Goal: Task Accomplishment & Management: Use online tool/utility

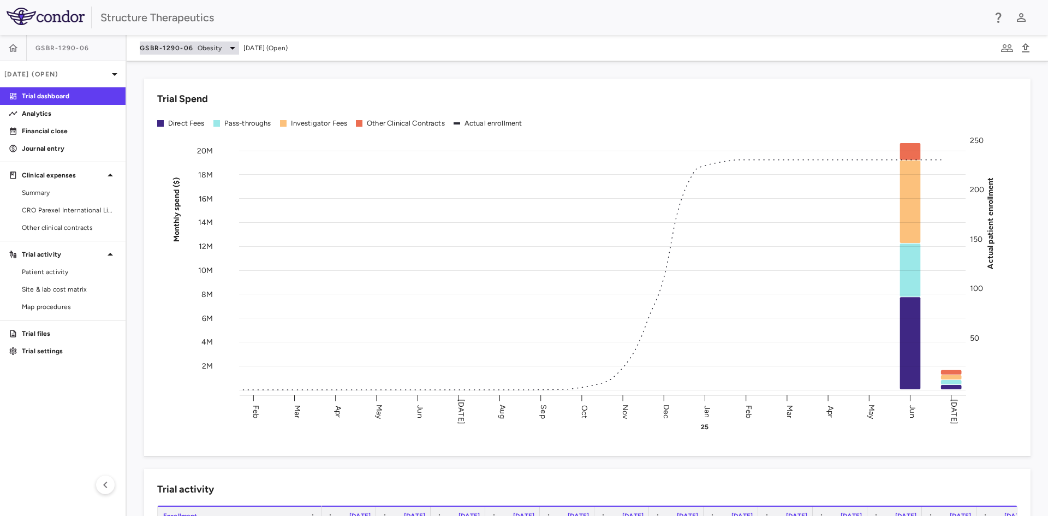
click at [227, 47] on icon at bounding box center [232, 47] width 13 height 13
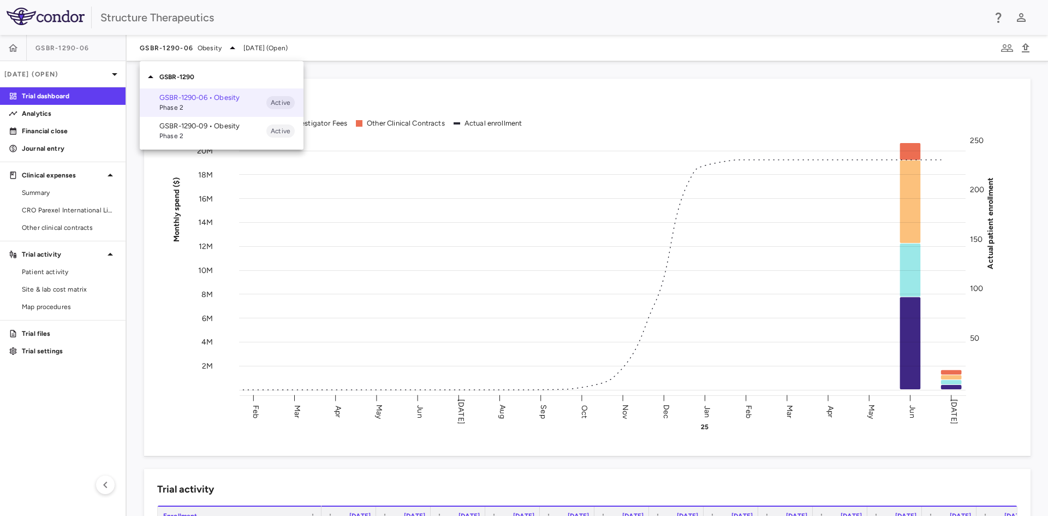
click at [298, 12] on div at bounding box center [524, 258] width 1048 height 516
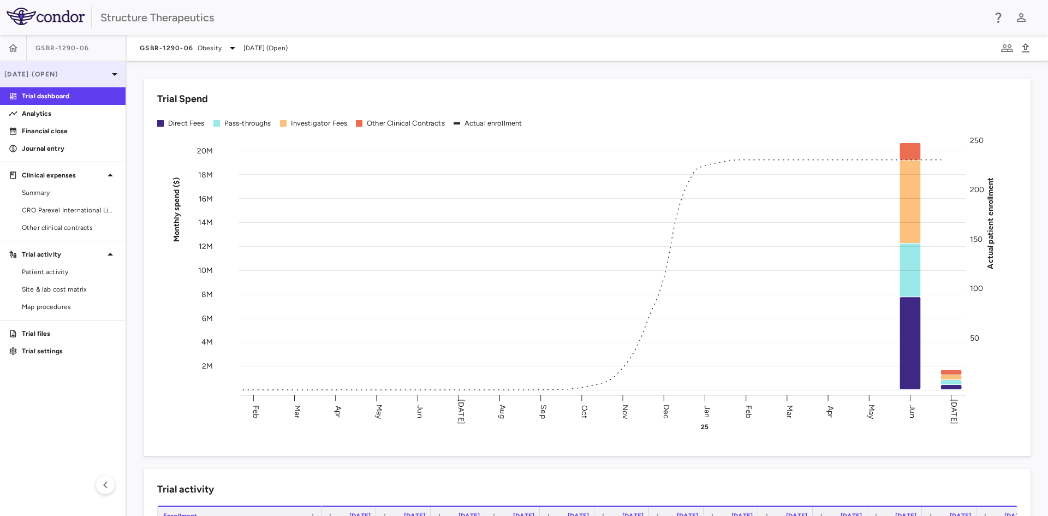
click at [108, 74] on icon at bounding box center [114, 74] width 13 height 13
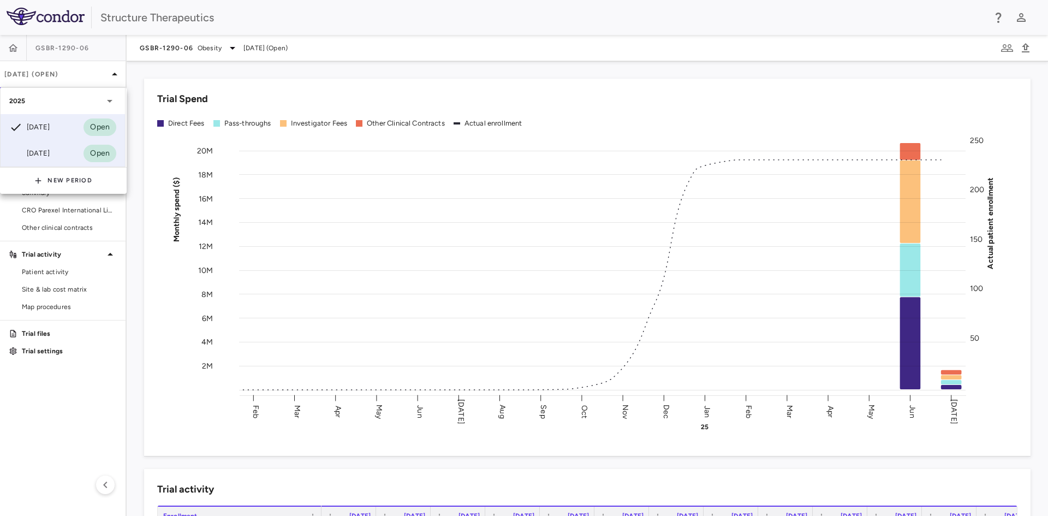
click at [49, 153] on div "Jun 2025" at bounding box center [29, 153] width 40 height 13
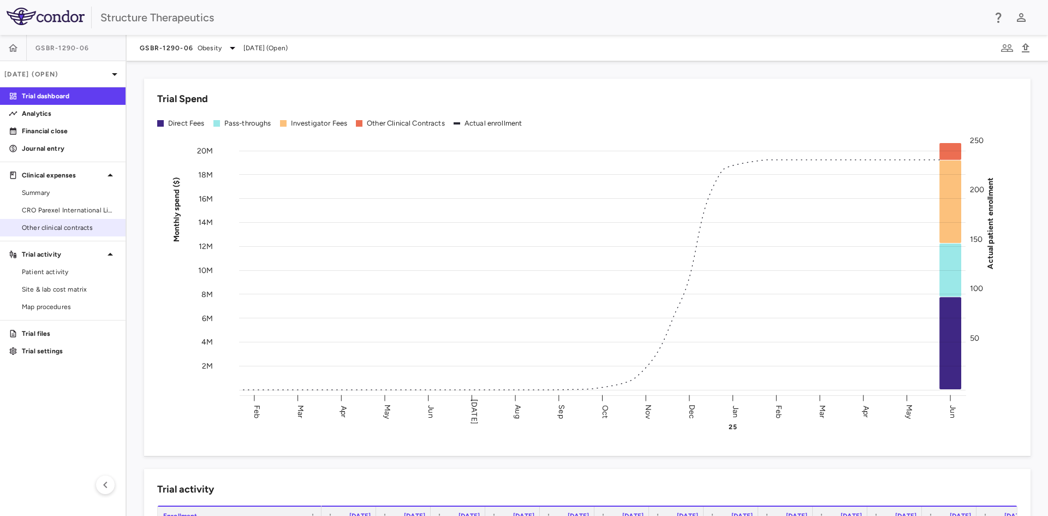
click at [68, 223] on span "Other clinical contracts" at bounding box center [69, 228] width 95 height 10
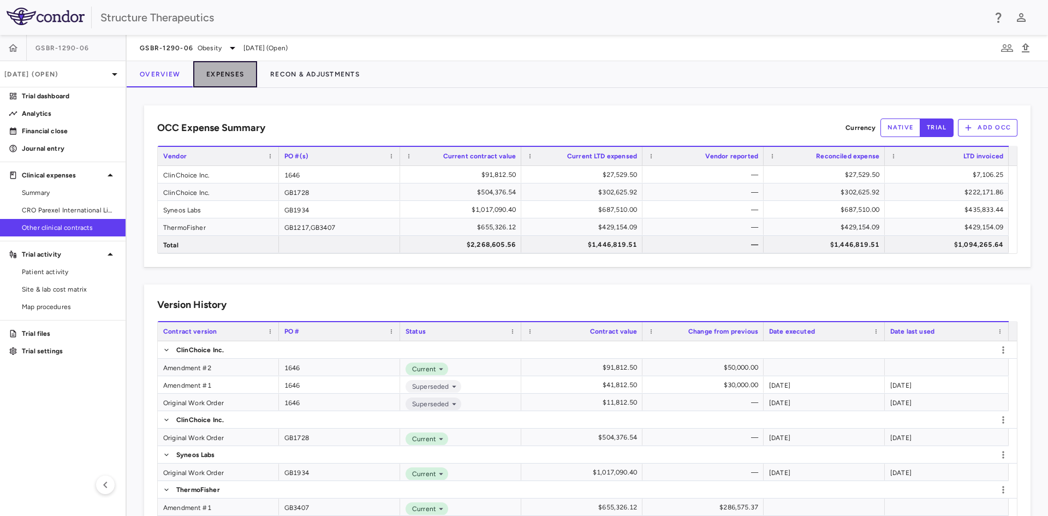
click at [230, 80] on button "Expenses" at bounding box center [225, 74] width 64 height 26
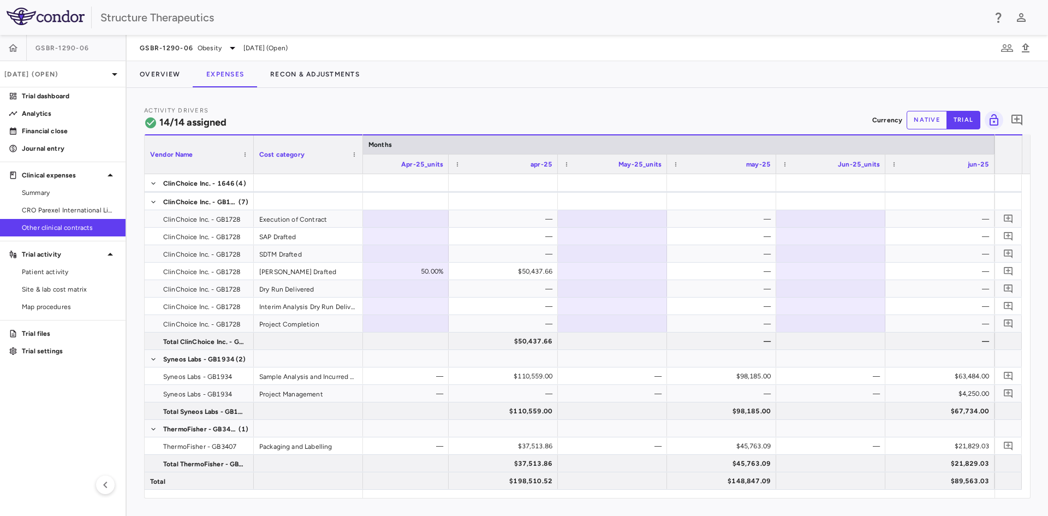
click at [933, 116] on button "native" at bounding box center [926, 120] width 40 height 19
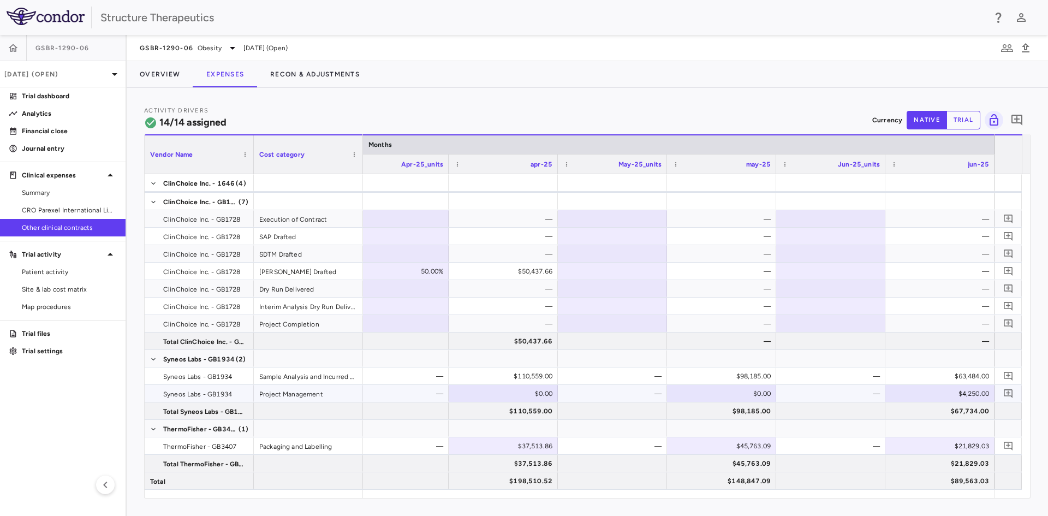
click at [971, 390] on div "$4,250.00" at bounding box center [942, 393] width 94 height 17
drag, startPoint x: 965, startPoint y: 393, endPoint x: 980, endPoint y: 391, distance: 15.4
click at [980, 391] on input "****" at bounding box center [948, 394] width 92 height 18
type input "****"
click at [81, 210] on span "CRO Parexel International Limited" at bounding box center [69, 210] width 95 height 10
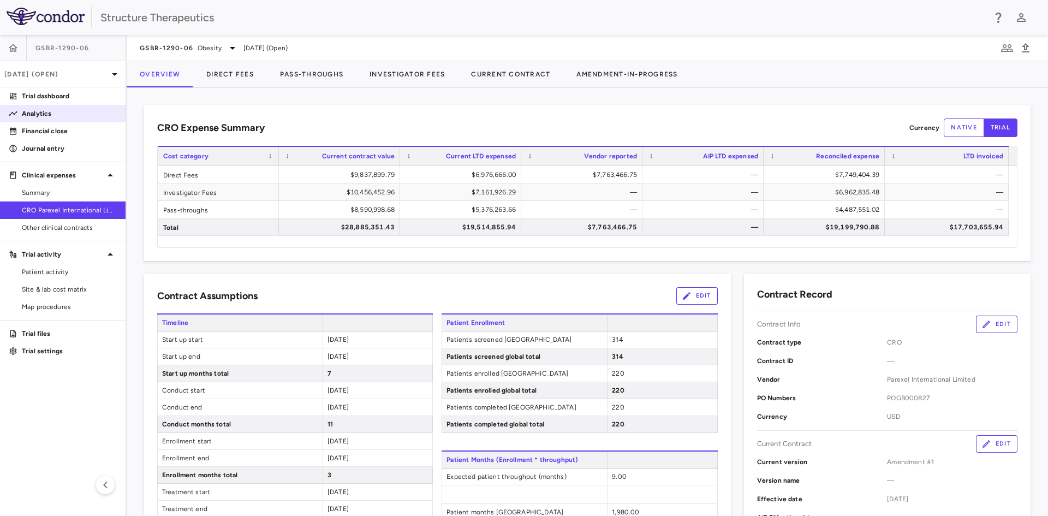
click at [69, 117] on p "Analytics" at bounding box center [69, 114] width 95 height 10
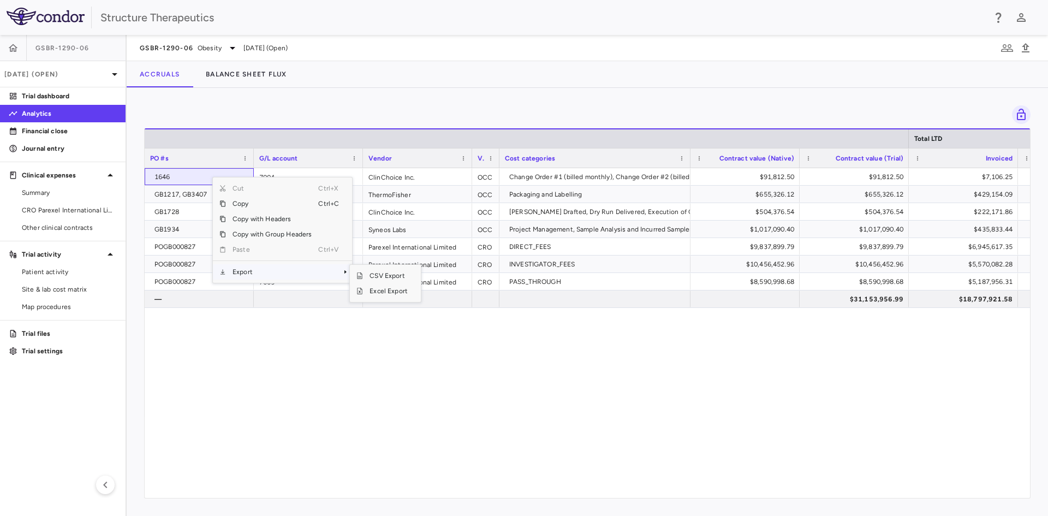
click at [319, 267] on span "Context Menu" at bounding box center [330, 271] width 24 height 15
click at [380, 293] on span "Excel Export" at bounding box center [388, 290] width 51 height 15
click at [207, 328] on div "1646 7004 ClinChoice Inc. OCC Change Order #1 (billed monthly), Change Order #2…" at bounding box center [587, 328] width 885 height 321
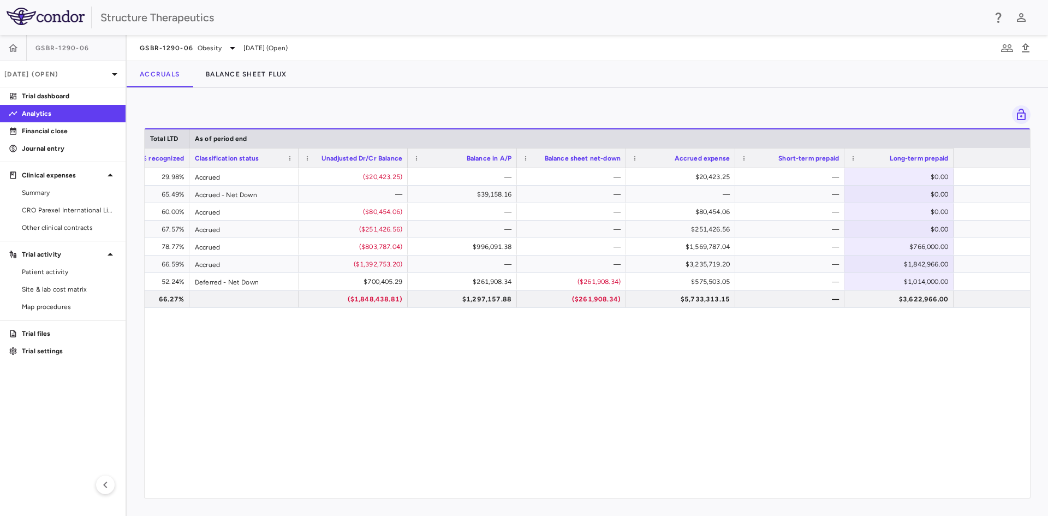
scroll to position [0, 1188]
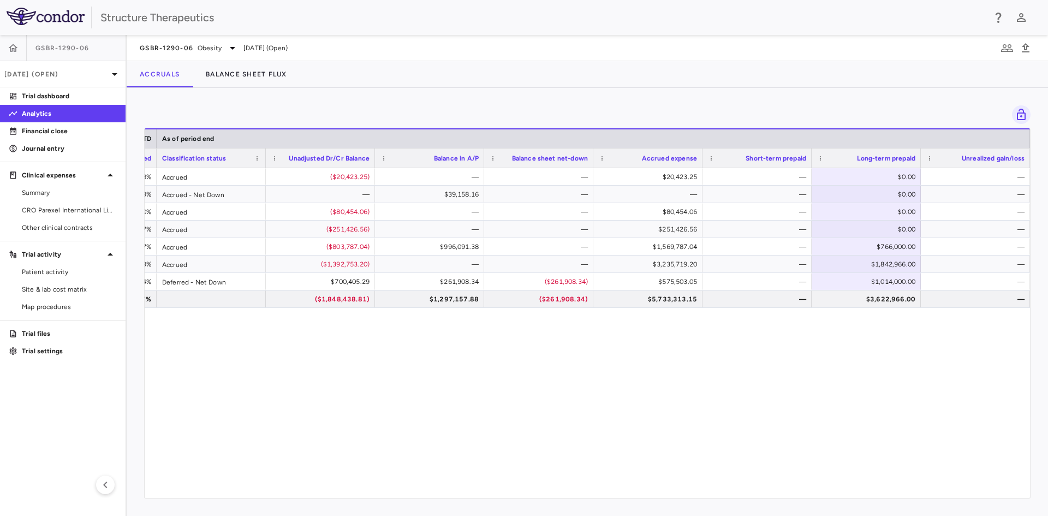
click at [575, 487] on div "$27,529.50 29.98% Accrued ($20,423.25) — — $20,423.25 — $0.00 — 1646 $429,154.0…" at bounding box center [587, 328] width 885 height 321
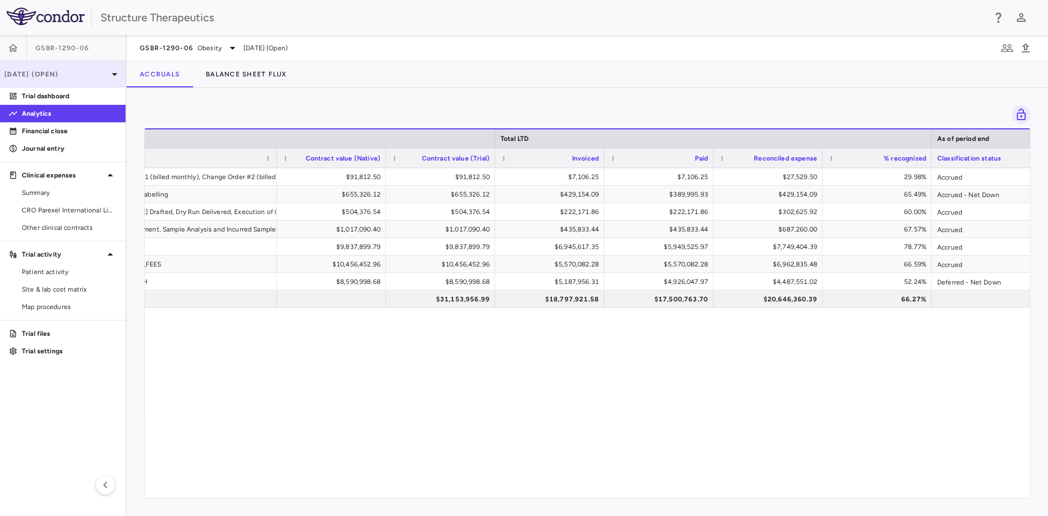
click at [88, 71] on p "Jun 2025 (Open)" at bounding box center [56, 74] width 104 height 10
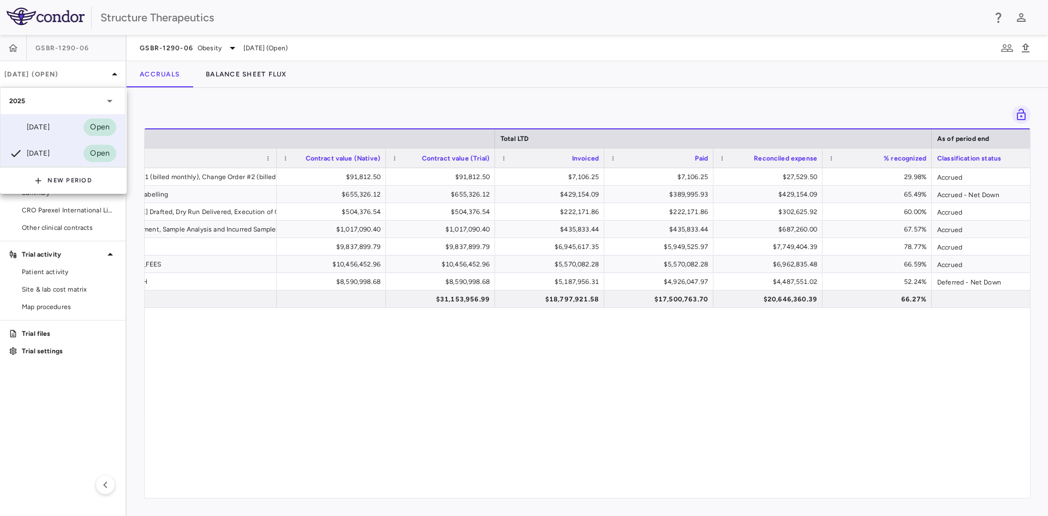
click at [50, 122] on div "Jul 2025" at bounding box center [29, 127] width 40 height 13
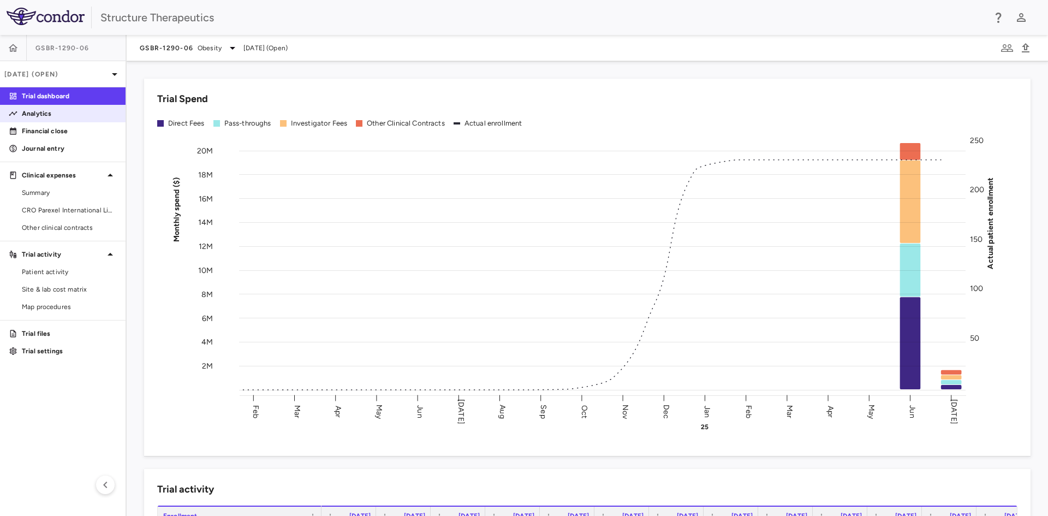
click at [52, 117] on p "Analytics" at bounding box center [69, 114] width 95 height 10
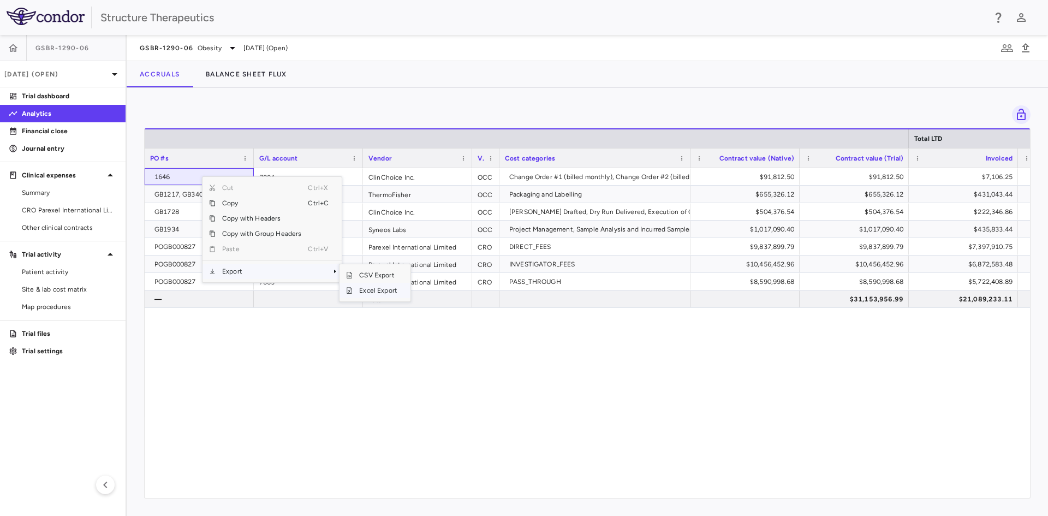
click at [357, 289] on span "Excel Export" at bounding box center [377, 290] width 51 height 15
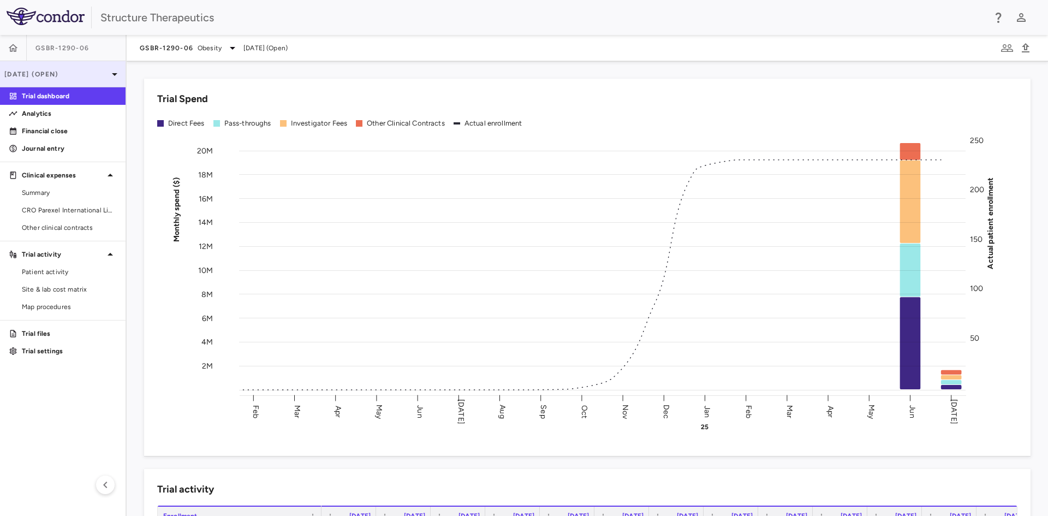
click at [113, 75] on icon at bounding box center [114, 74] width 13 height 13
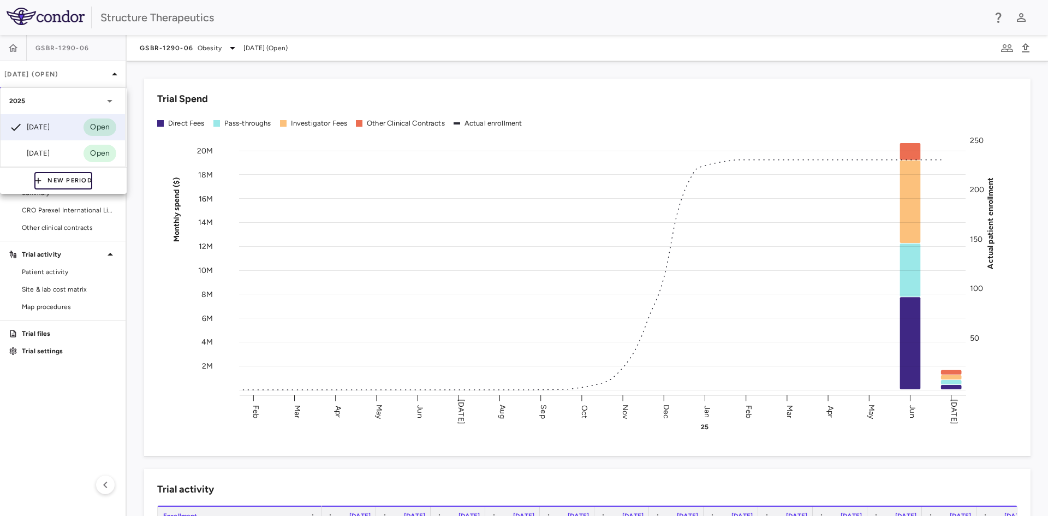
click at [71, 182] on button "New Period" at bounding box center [63, 180] width 58 height 17
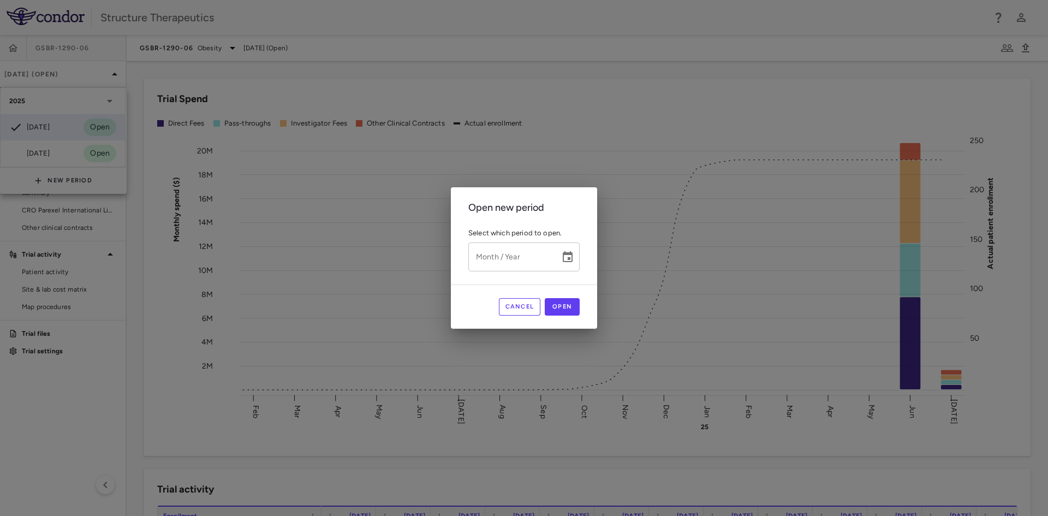
type input "*********"
click at [549, 260] on input "*********" at bounding box center [510, 256] width 84 height 29
click at [571, 253] on icon "Choose date" at bounding box center [568, 256] width 10 height 11
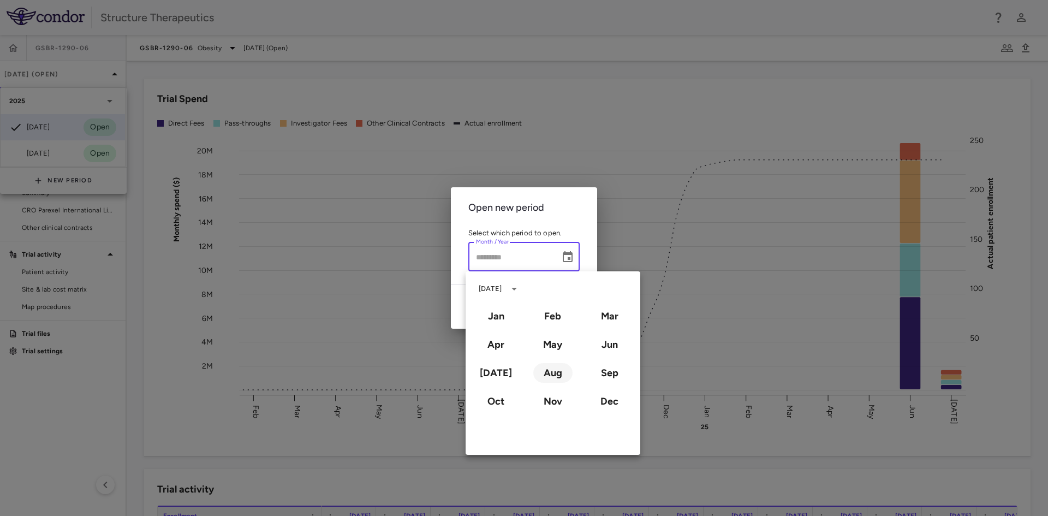
click at [554, 372] on button "Aug" at bounding box center [552, 373] width 39 height 20
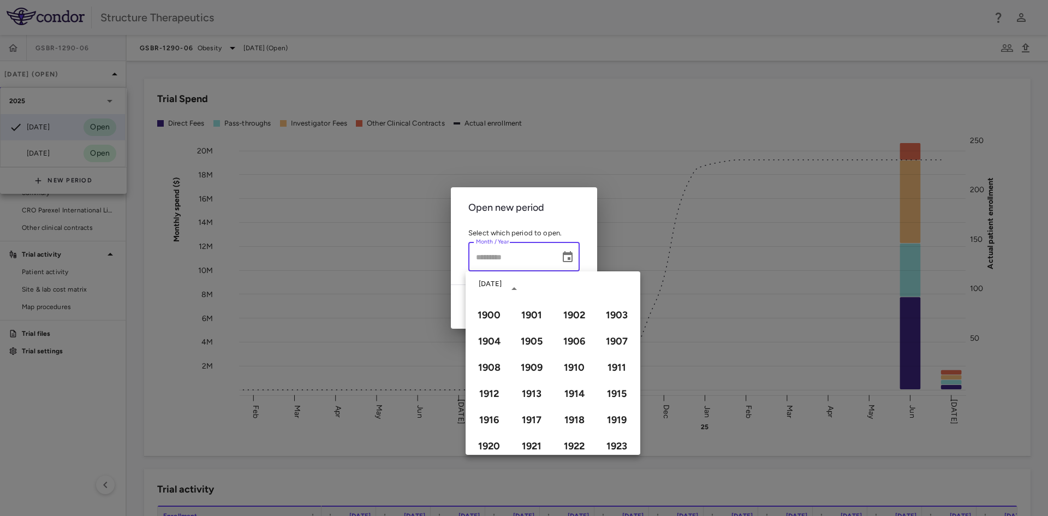
type input "**********"
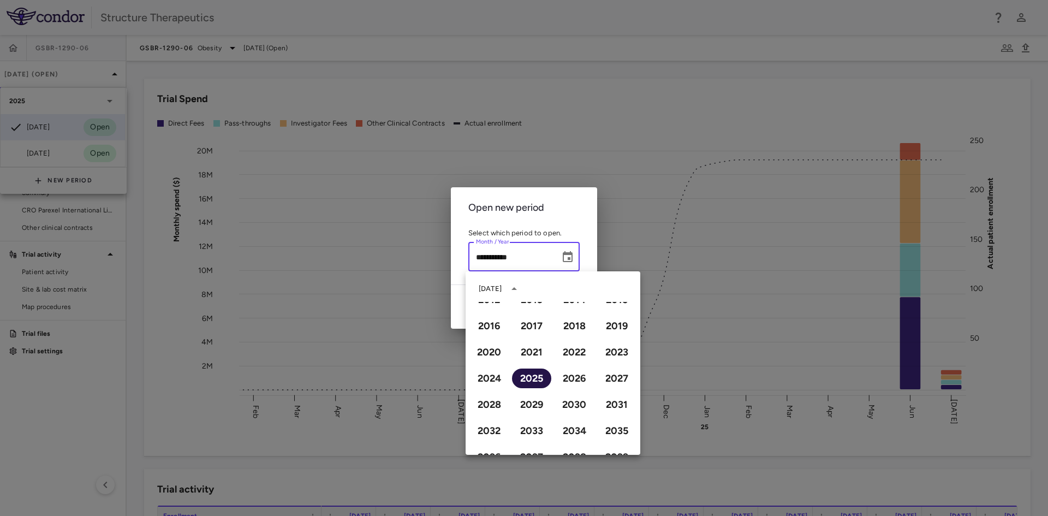
click at [533, 375] on button "2025" at bounding box center [531, 378] width 39 height 20
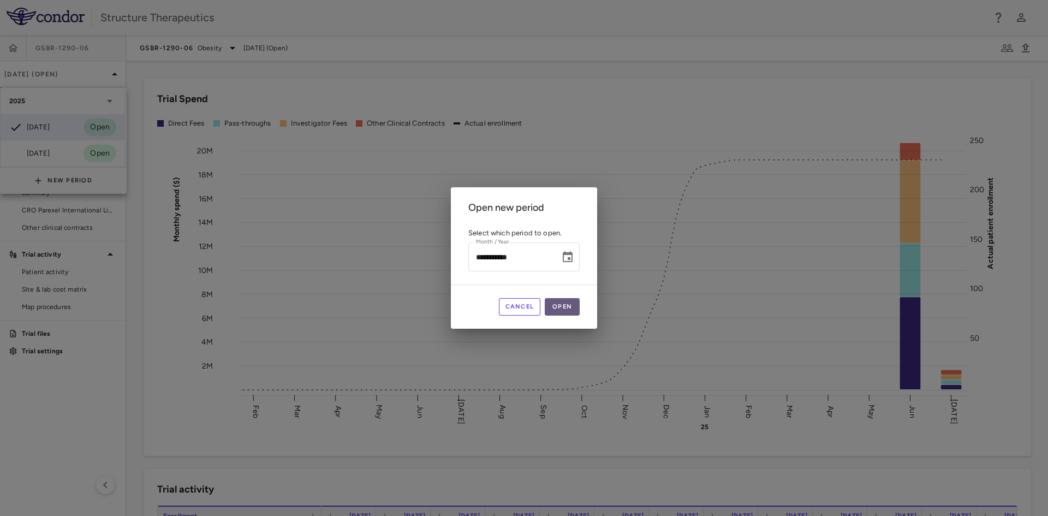
click at [575, 308] on button "Open" at bounding box center [562, 306] width 35 height 17
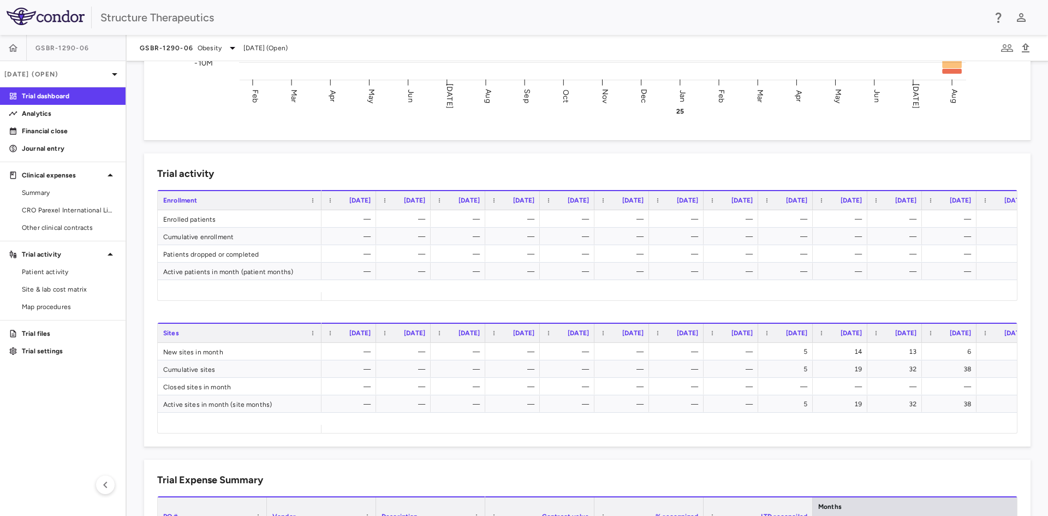
scroll to position [382, 0]
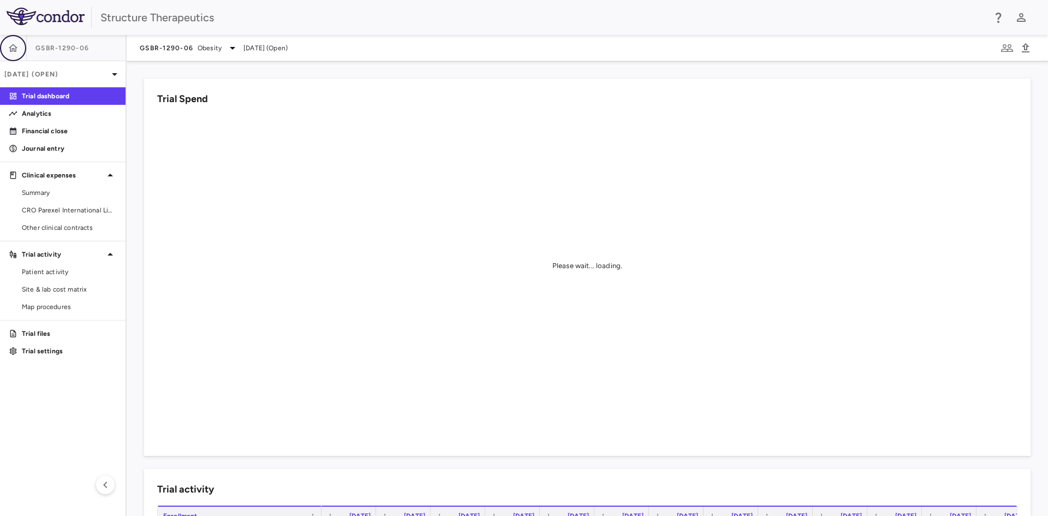
click at [12, 51] on icon "button" at bounding box center [13, 48] width 9 height 8
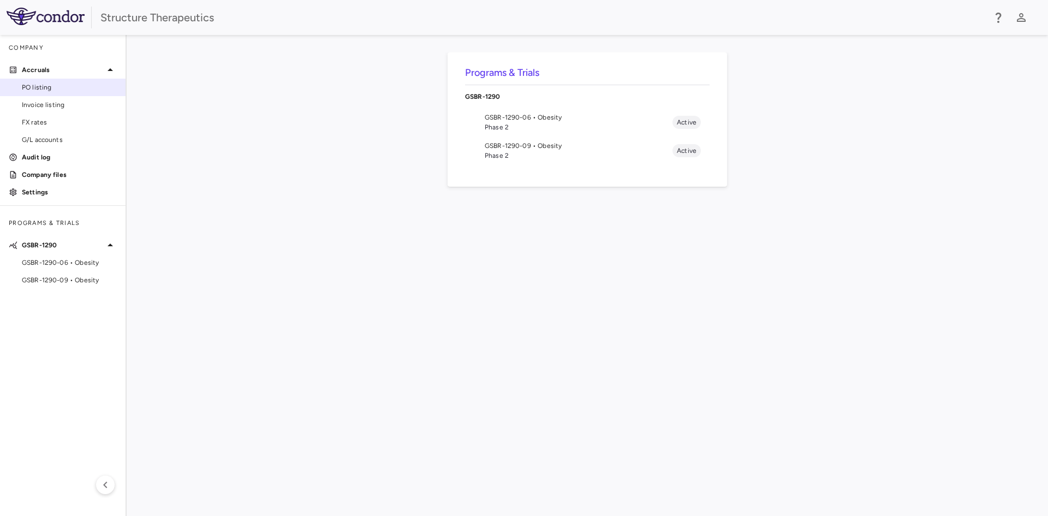
click at [74, 93] on link "PO listing" at bounding box center [62, 87] width 125 height 16
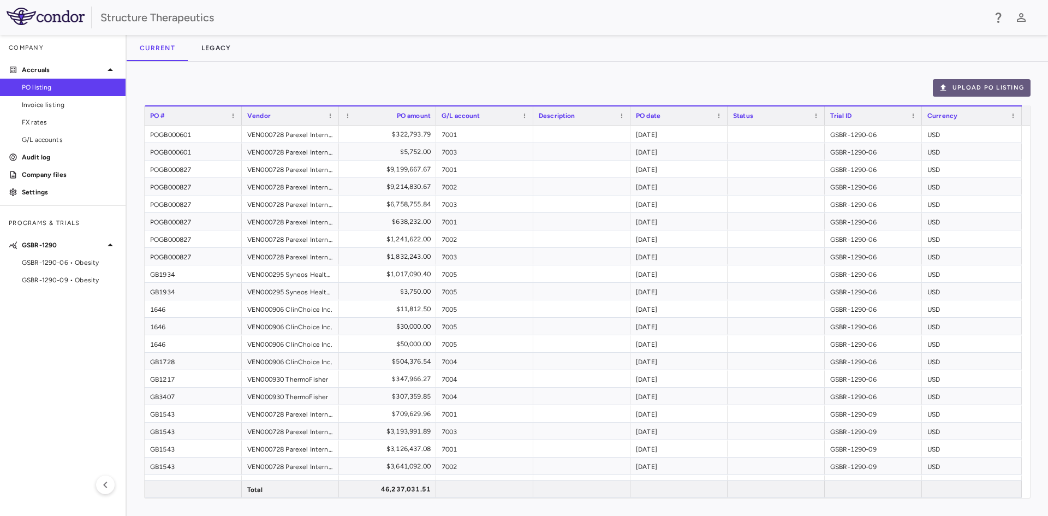
click at [1009, 85] on button "Upload PO Listing" at bounding box center [982, 87] width 98 height 17
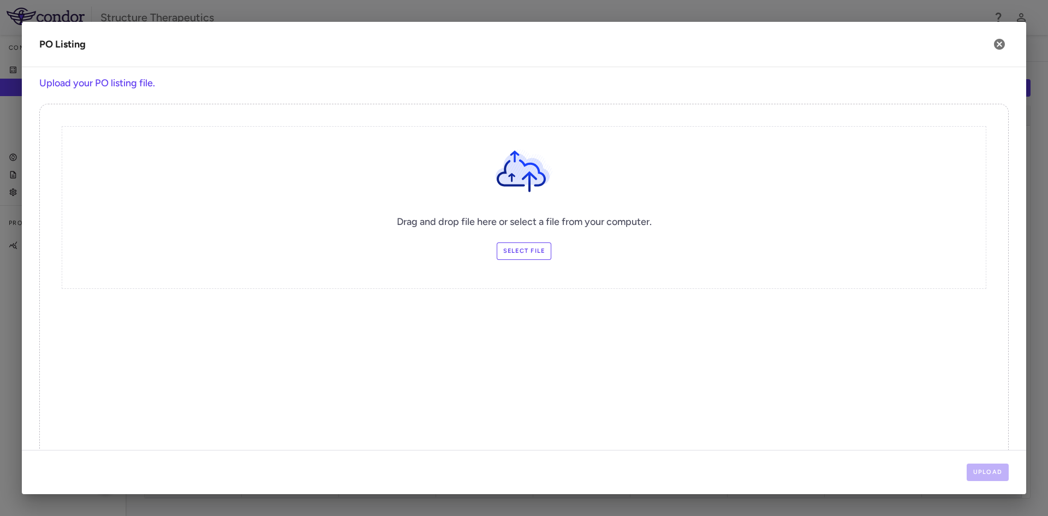
click at [516, 247] on label "Select file" at bounding box center [524, 250] width 55 height 17
click at [0, 0] on input "Select file" at bounding box center [0, 0] width 0 height 0
click at [989, 467] on button "Upload" at bounding box center [987, 471] width 43 height 17
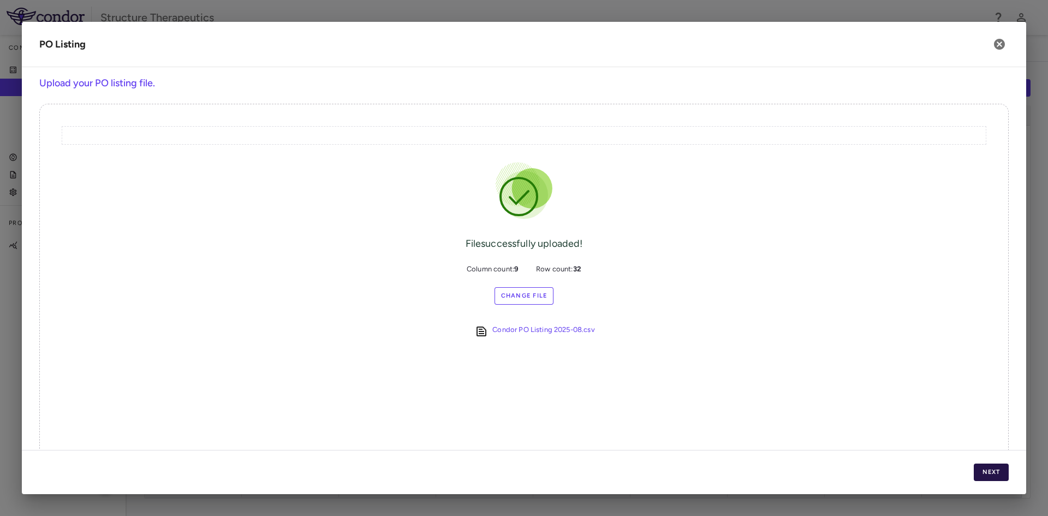
click at [985, 470] on button "Next" at bounding box center [990, 471] width 35 height 17
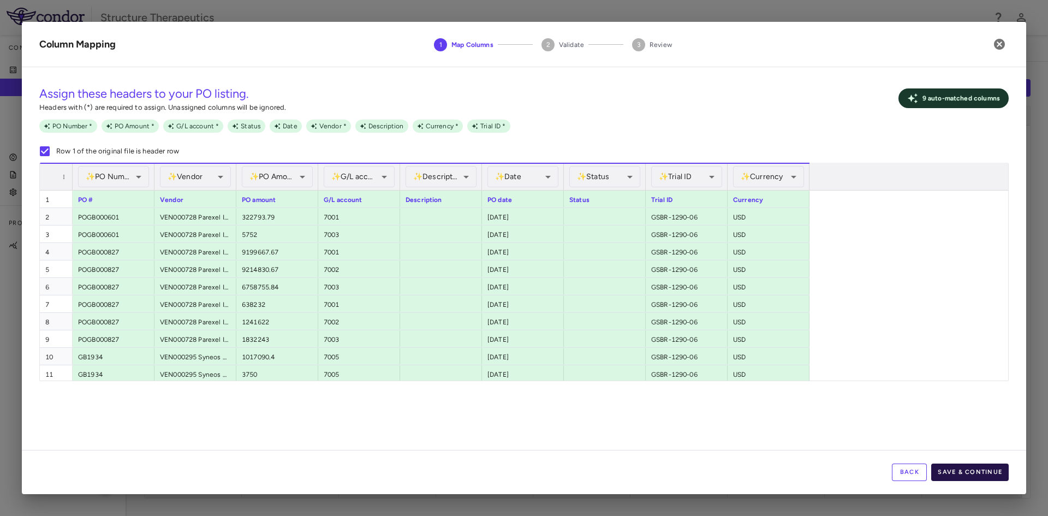
click at [960, 471] on button "Save & Continue" at bounding box center [969, 471] width 77 height 17
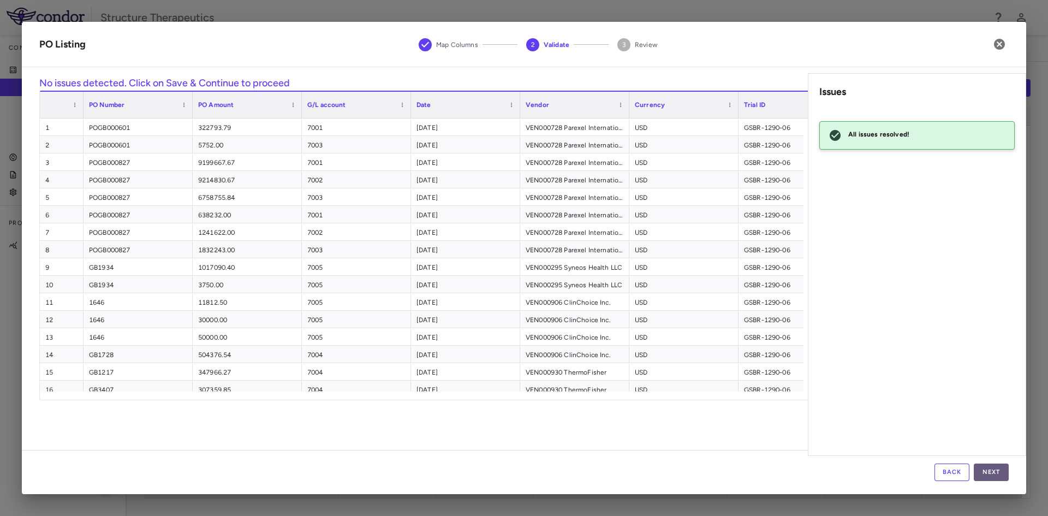
click at [983, 466] on button "Next" at bounding box center [990, 471] width 35 height 17
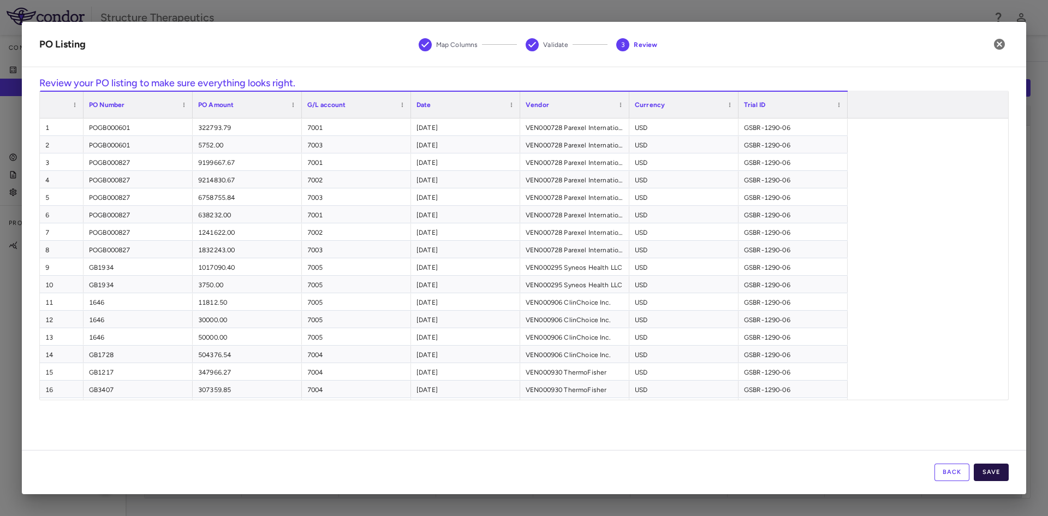
click at [995, 468] on button "Save" at bounding box center [990, 471] width 35 height 17
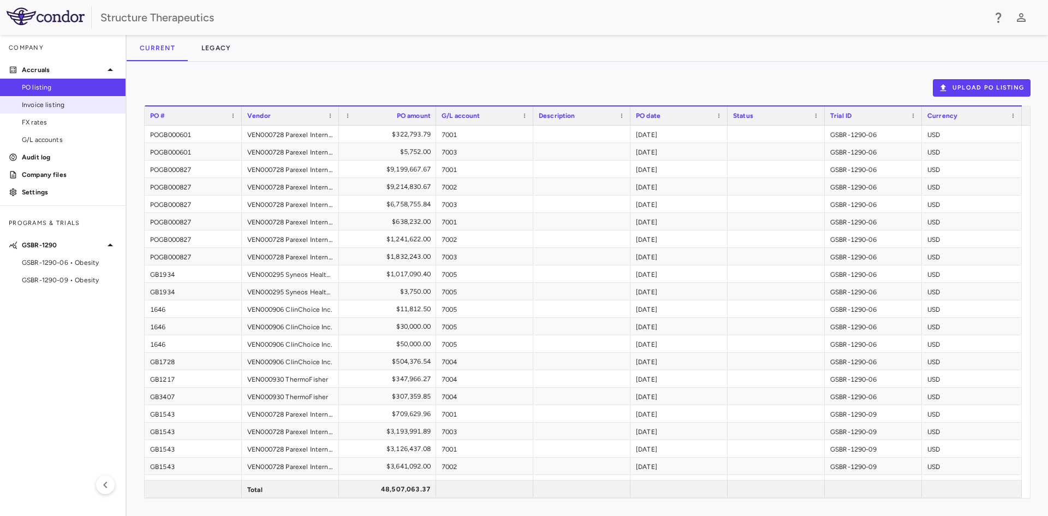
click at [55, 98] on link "Invoice listing" at bounding box center [62, 105] width 125 height 16
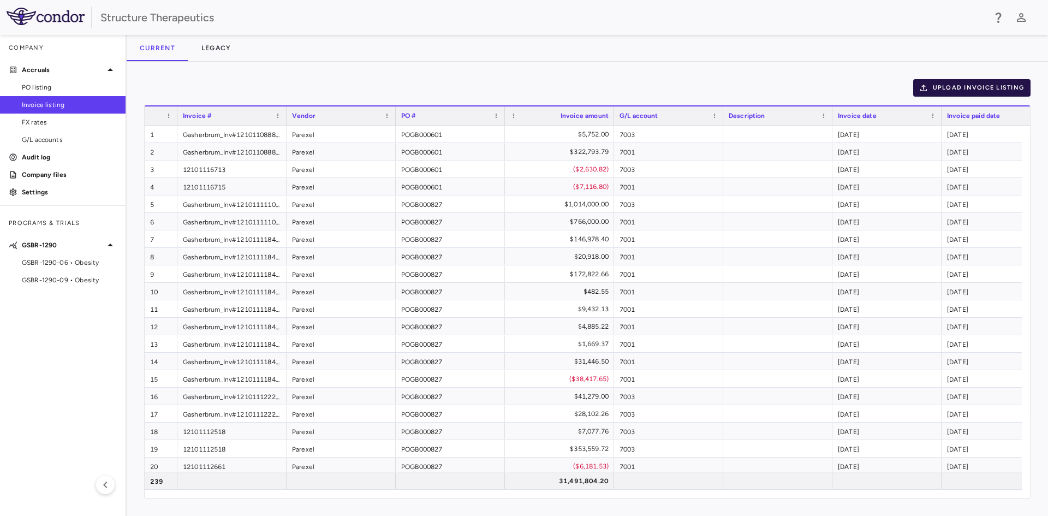
click at [989, 91] on button "Upload invoice listing" at bounding box center [972, 87] width 118 height 17
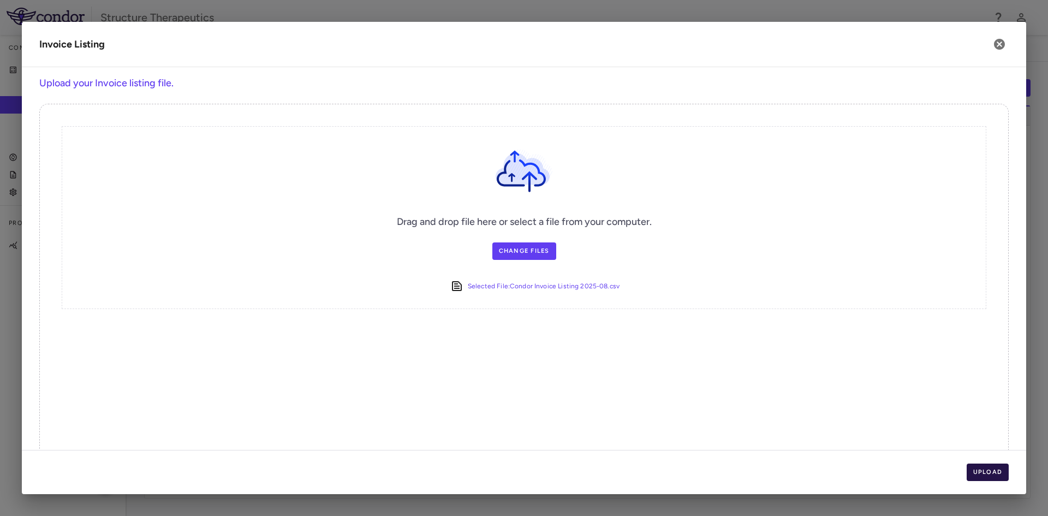
click at [989, 473] on button "Upload" at bounding box center [987, 471] width 43 height 17
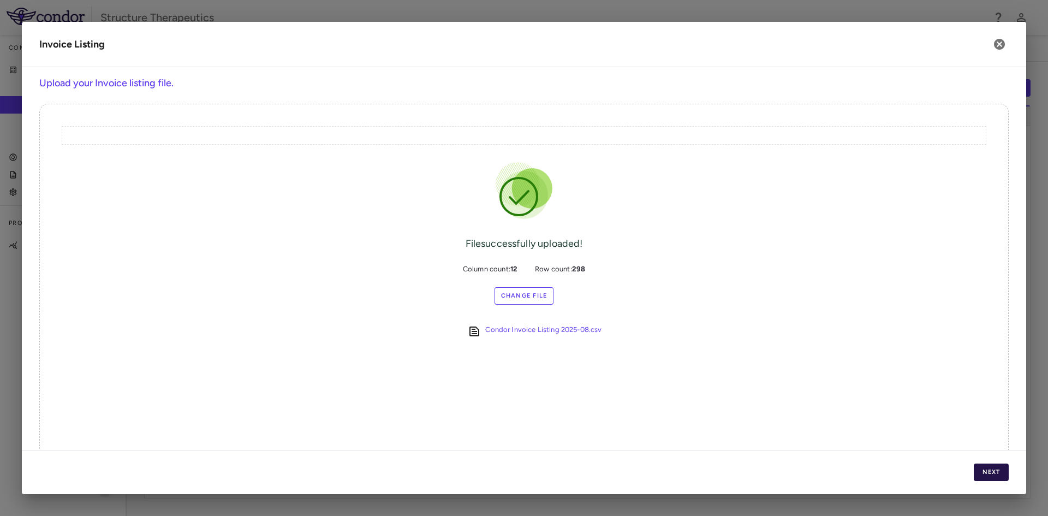
click at [1001, 469] on button "Next" at bounding box center [990, 471] width 35 height 17
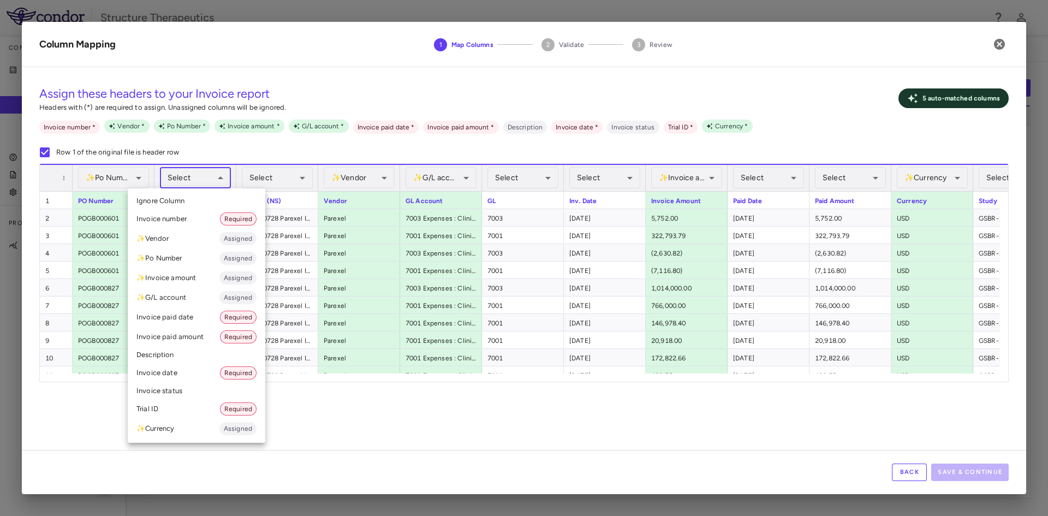
click at [221, 181] on body "Skip to sidebar Skip to main content Structure Therapeutics Company Accruals PO…" at bounding box center [524, 258] width 1048 height 516
click at [193, 223] on li "Invoice number Required" at bounding box center [197, 219] width 138 height 20
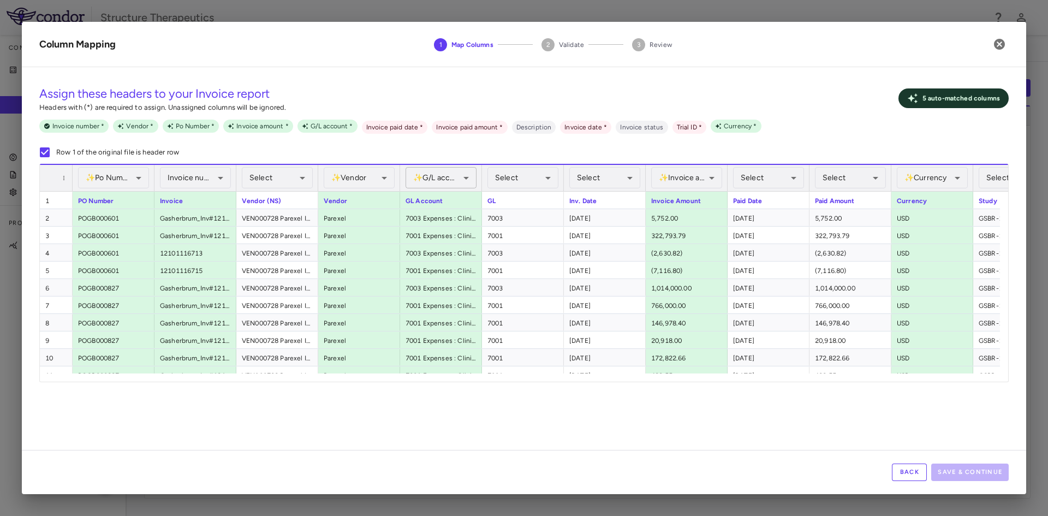
click at [471, 182] on body "Skip to sidebar Skip to main content Structure Therapeutics Company Accruals PO…" at bounding box center [524, 258] width 1048 height 516
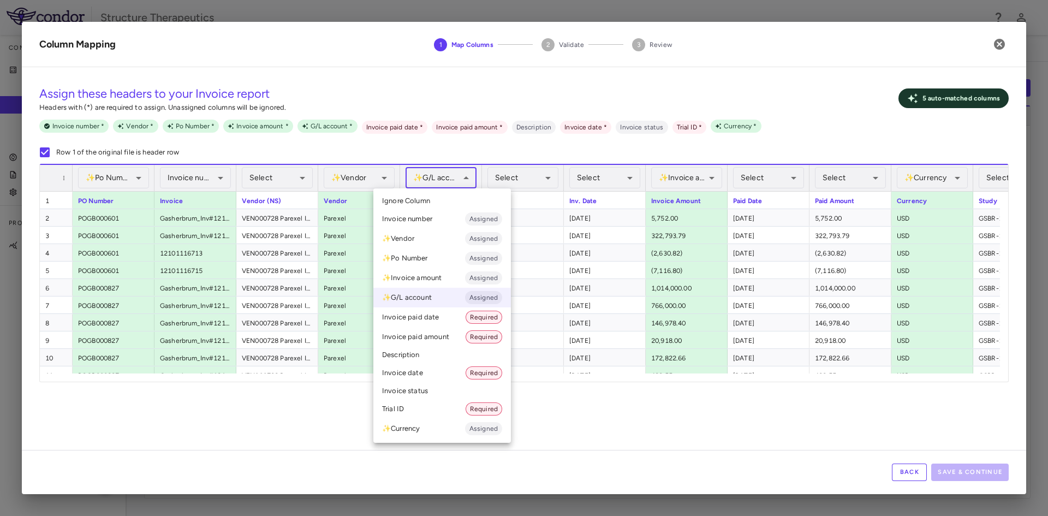
click at [445, 196] on li "Ignore Column" at bounding box center [442, 201] width 138 height 16
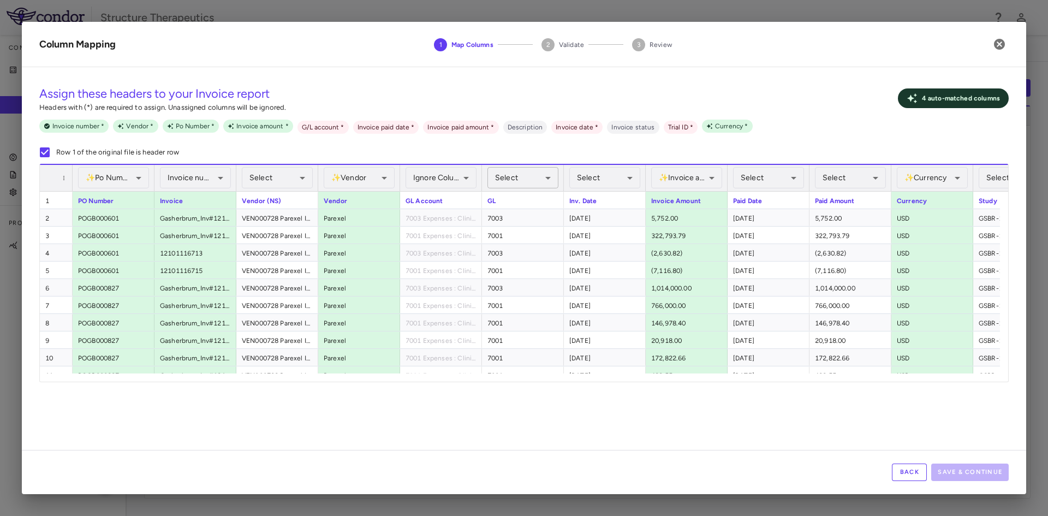
click at [552, 181] on body "Skip to sidebar Skip to main content Structure Therapeutics Company Accruals PO…" at bounding box center [524, 258] width 1048 height 516
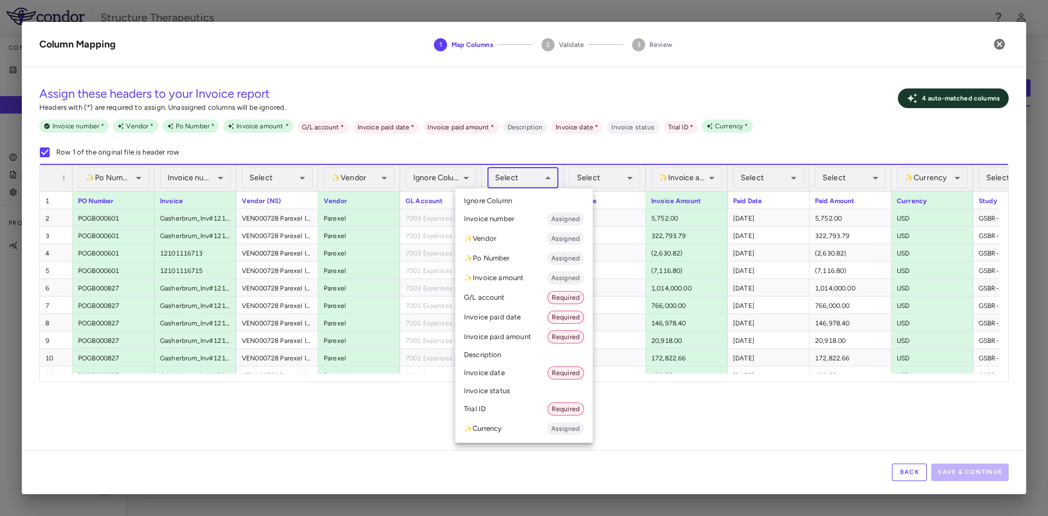
click at [499, 292] on li "G/L account Required" at bounding box center [524, 298] width 138 height 20
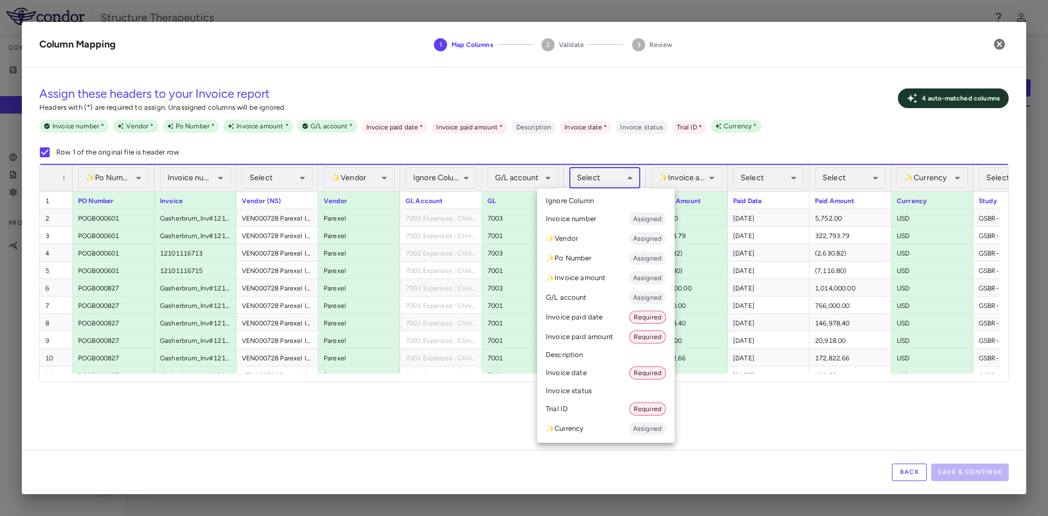
click at [631, 181] on body "Skip to sidebar Skip to main content Structure Therapeutics Company Accruals PO…" at bounding box center [524, 258] width 1048 height 516
click at [596, 367] on li "Invoice date Required" at bounding box center [606, 373] width 138 height 20
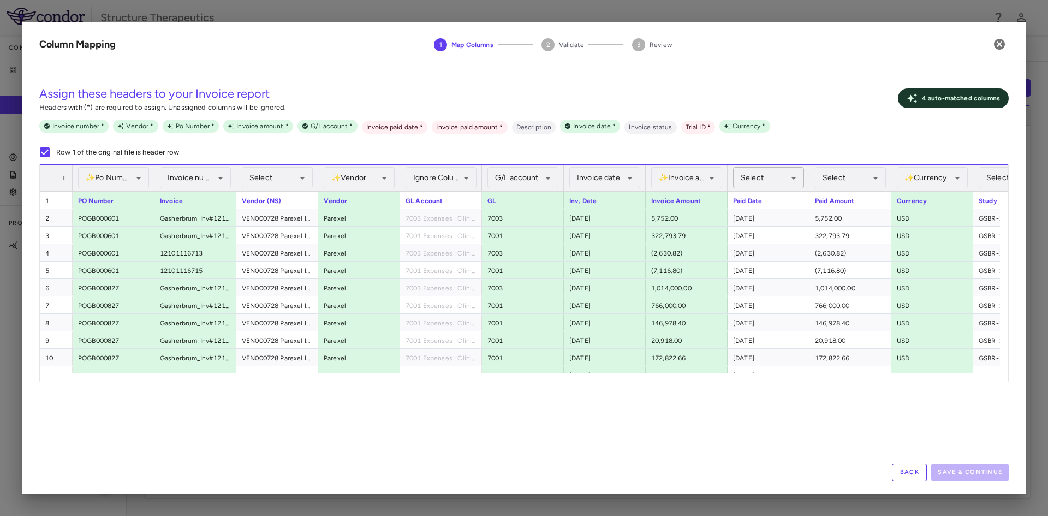
click at [790, 180] on body "Skip to sidebar Skip to main content Structure Therapeutics Company Accruals PO…" at bounding box center [524, 258] width 1048 height 516
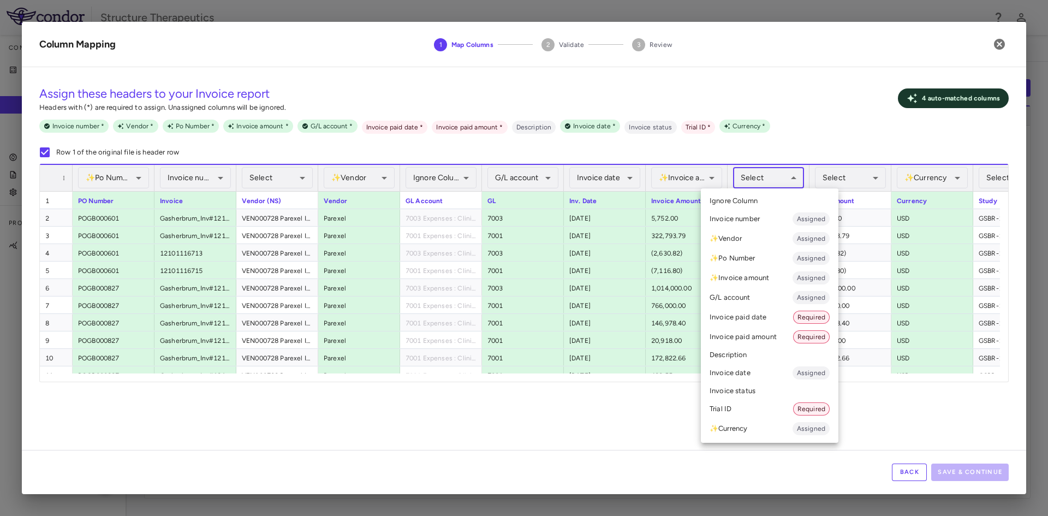
click at [752, 321] on li "Invoice paid date Required" at bounding box center [770, 317] width 138 height 20
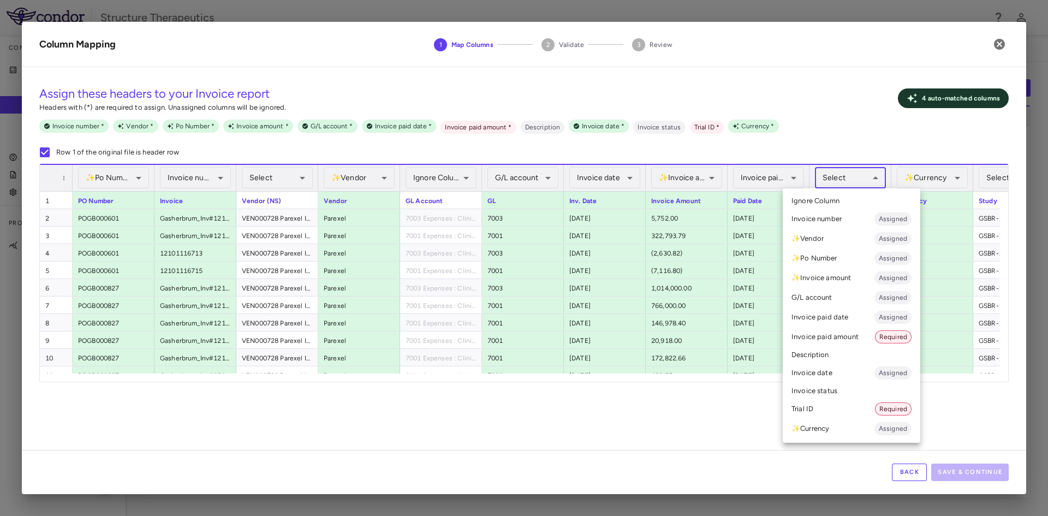
click at [877, 178] on body "Skip to sidebar Skip to main content Structure Therapeutics Company Accruals PO…" at bounding box center [524, 258] width 1048 height 516
click at [840, 343] on li "Invoice paid amount Required" at bounding box center [851, 337] width 138 height 20
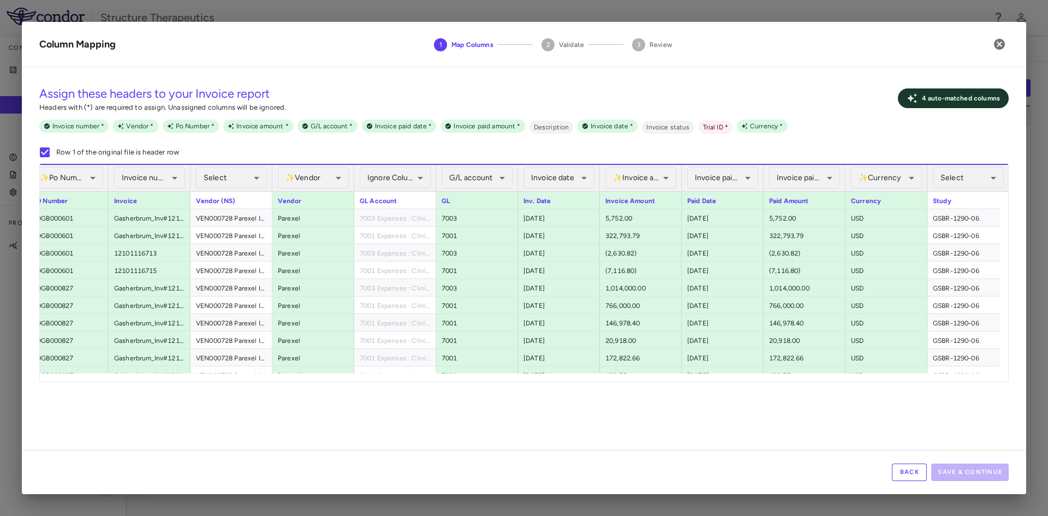
scroll to position [0, 55]
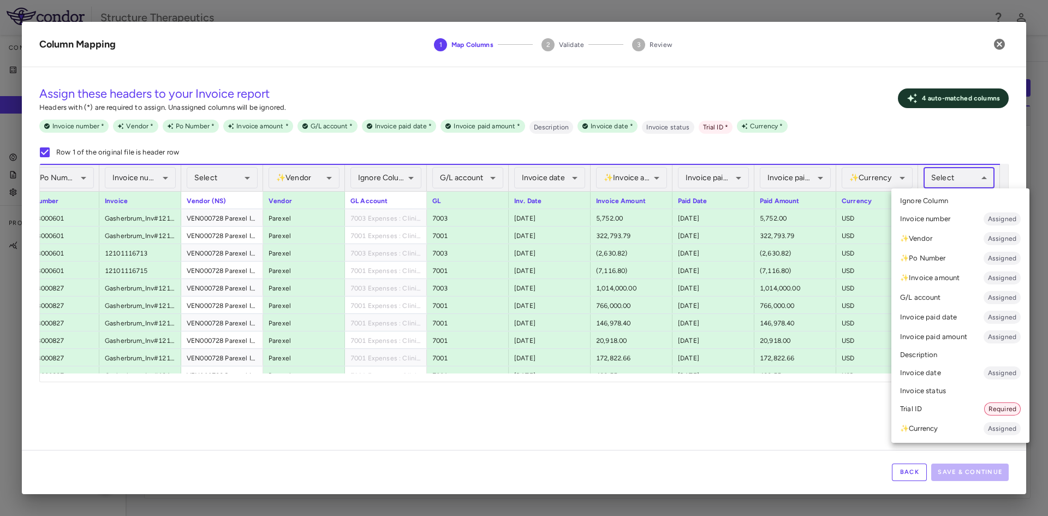
click at [987, 182] on body "Skip to sidebar Skip to main content Structure Therapeutics Company Accruals PO…" at bounding box center [524, 258] width 1048 height 516
click at [920, 408] on li "Trial ID Required" at bounding box center [960, 409] width 138 height 20
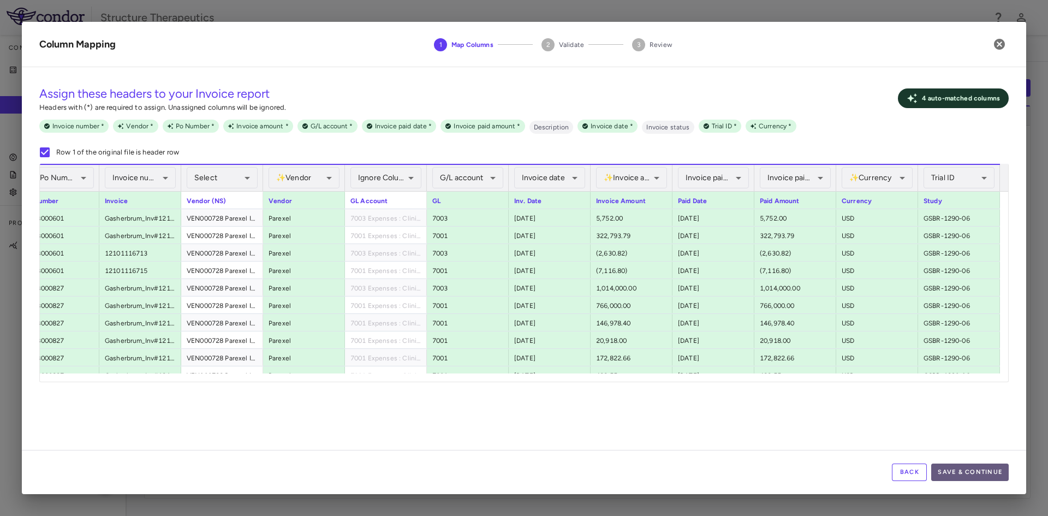
click at [981, 470] on button "Save & Continue" at bounding box center [969, 471] width 77 height 17
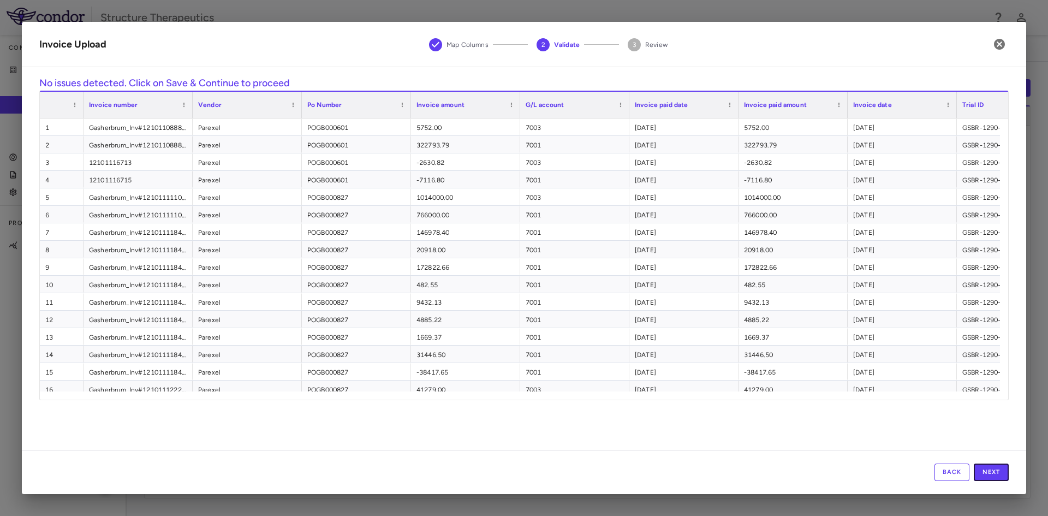
click at [981, 470] on button "Next" at bounding box center [990, 471] width 35 height 17
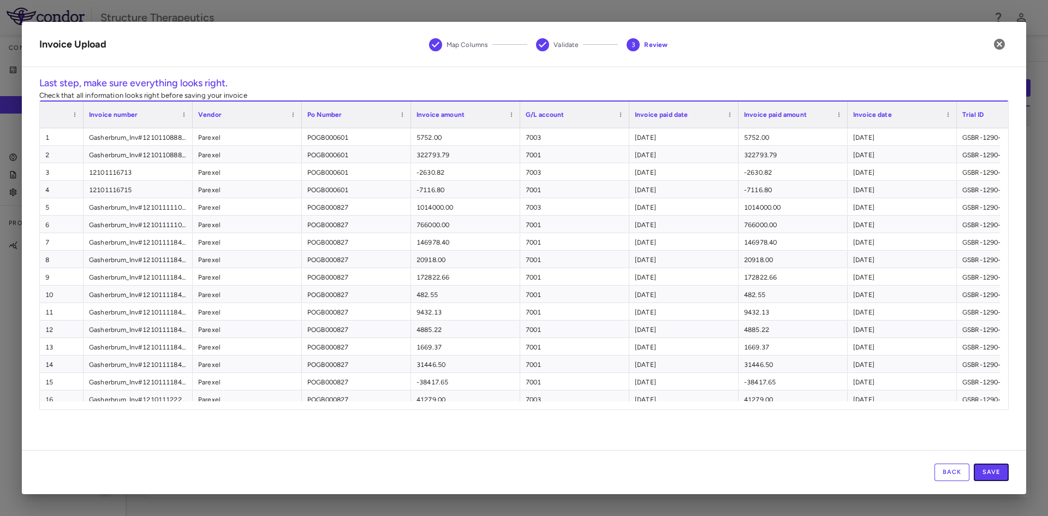
click at [981, 470] on button "Save" at bounding box center [990, 471] width 35 height 17
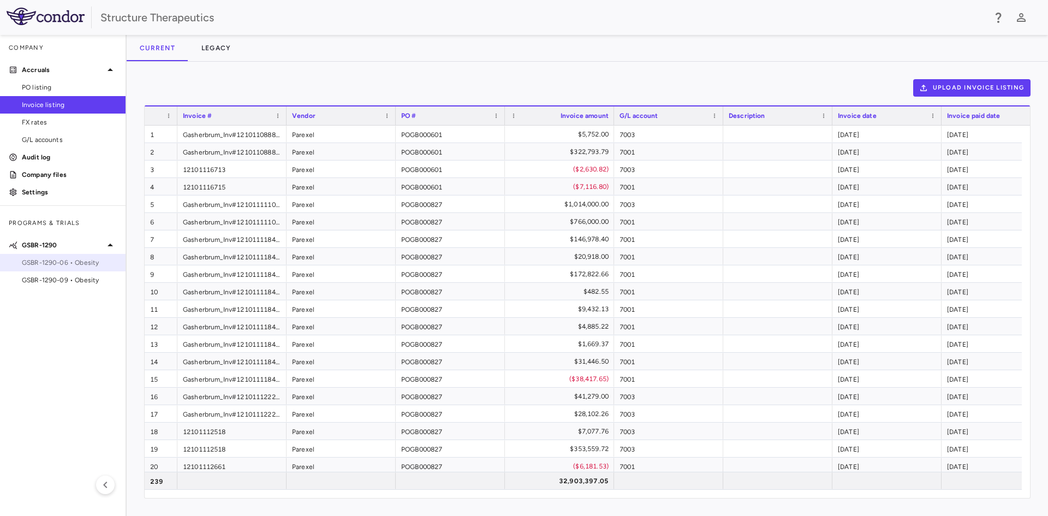
click at [63, 269] on div "GSBR-1290-06 • Obesity" at bounding box center [62, 262] width 125 height 16
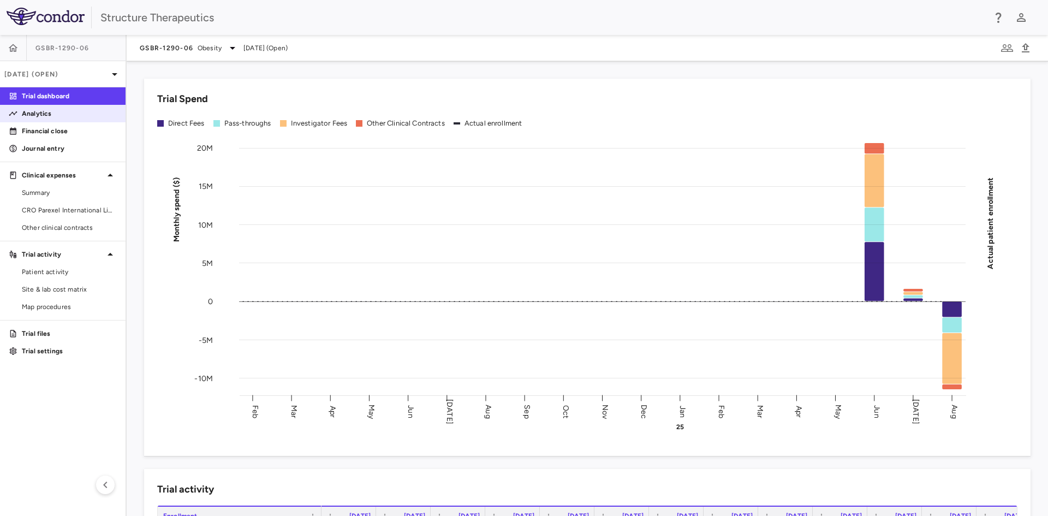
click at [64, 120] on link "Analytics" at bounding box center [62, 113] width 125 height 16
click at [65, 127] on p "Financial close" at bounding box center [69, 131] width 95 height 10
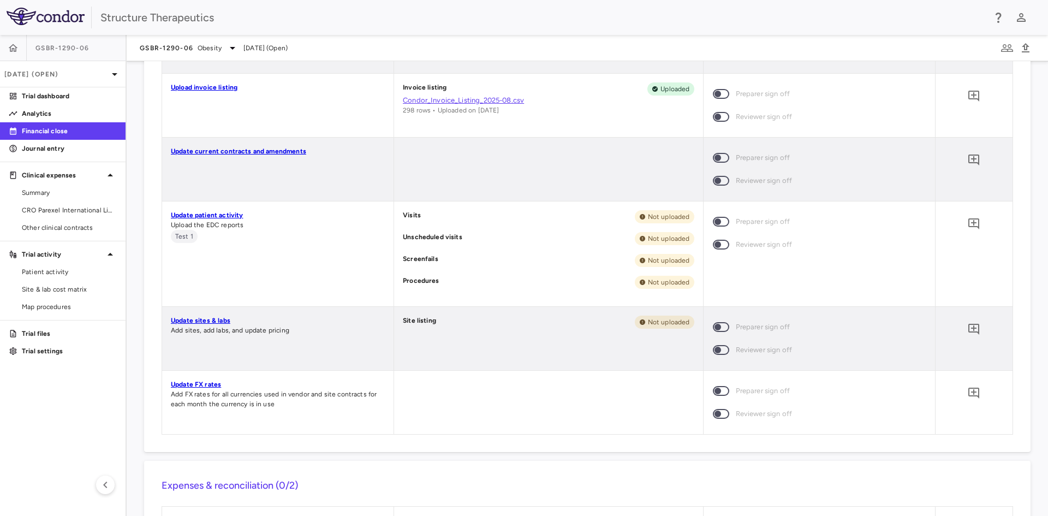
scroll to position [491, 0]
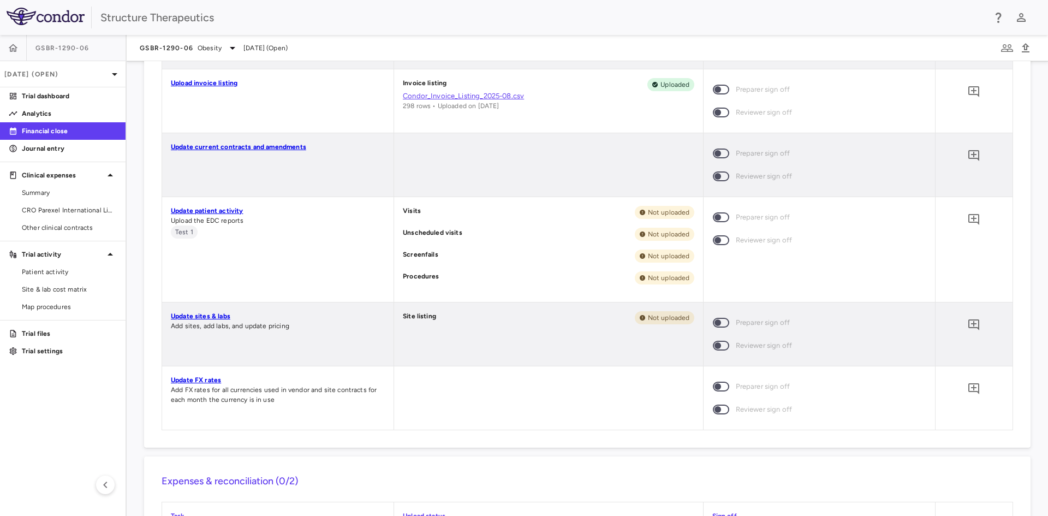
click at [236, 213] on link "Update patient activity" at bounding box center [207, 211] width 72 height 8
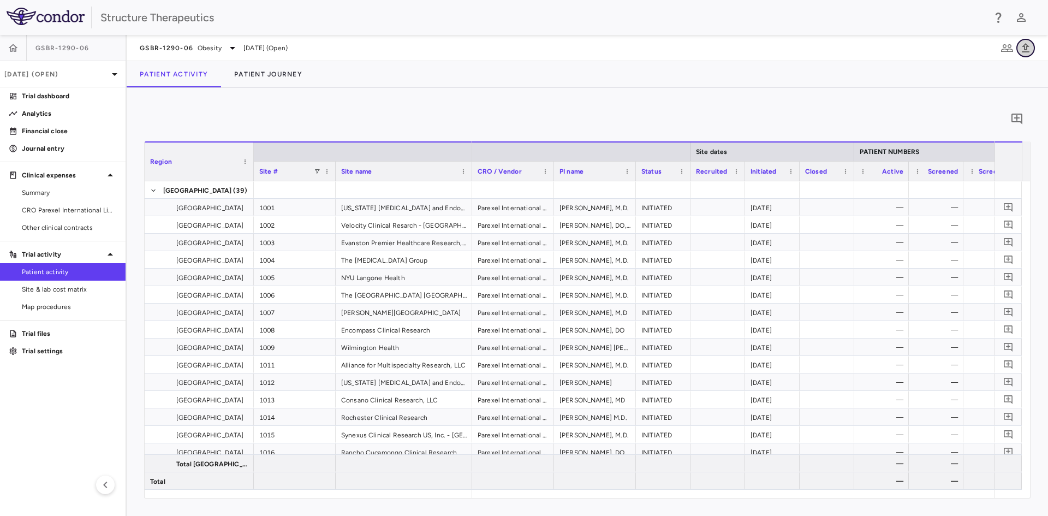
click at [1026, 46] on icon "button" at bounding box center [1025, 47] width 8 height 9
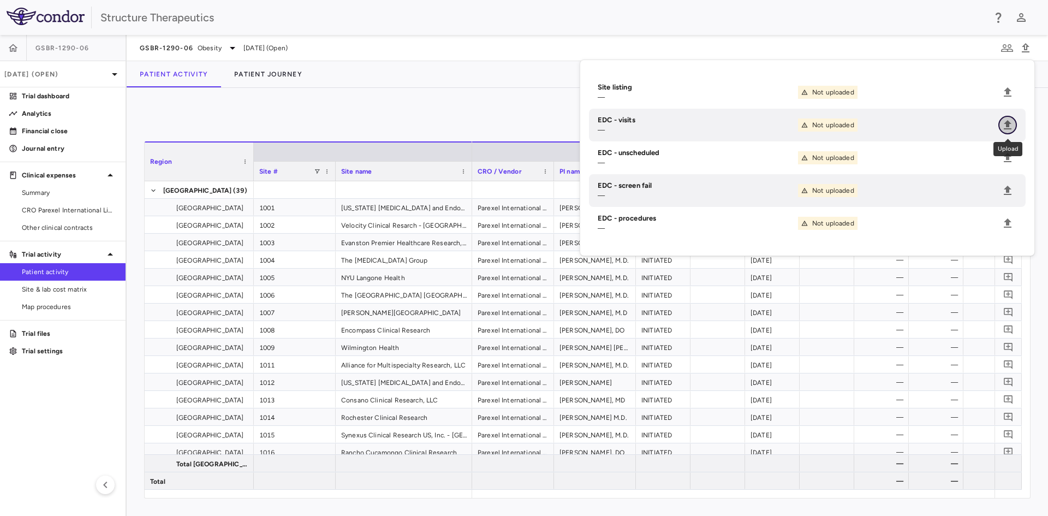
click at [1006, 125] on icon "Upload" at bounding box center [1007, 124] width 8 height 9
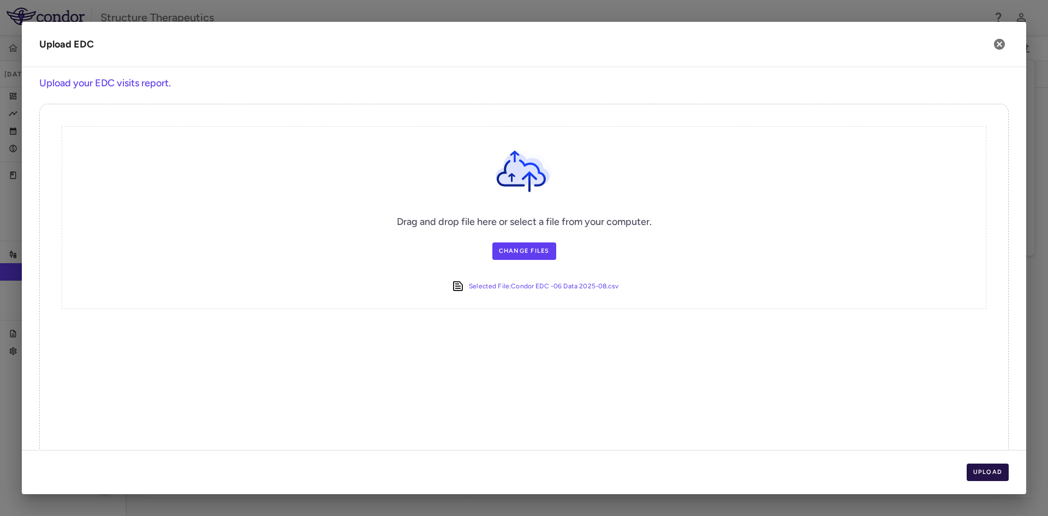
click at [970, 471] on button "Upload" at bounding box center [987, 471] width 43 height 17
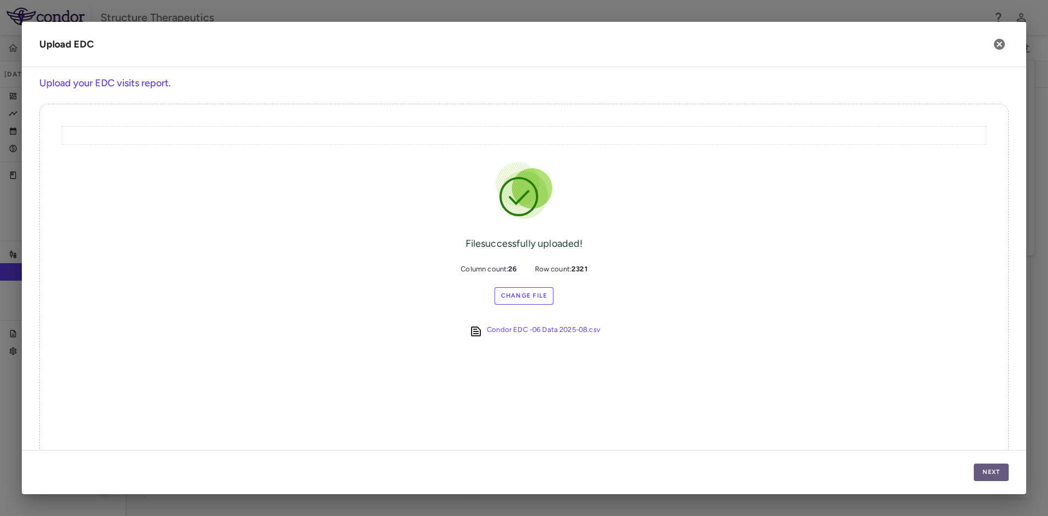
click at [989, 469] on button "Next" at bounding box center [990, 471] width 35 height 17
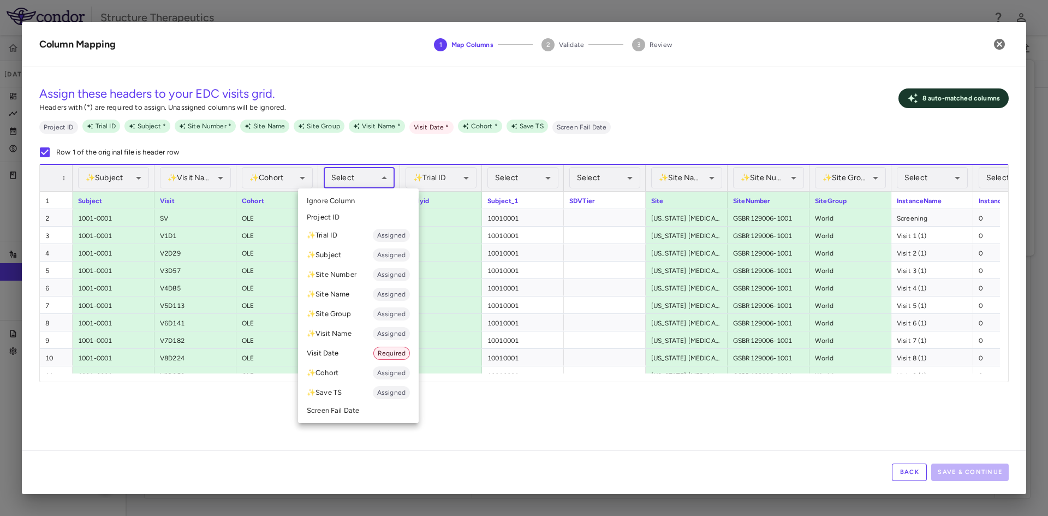
click at [376, 184] on body "Skip to sidebar Skip to main content Structure Therapeutics GSBR-1290-06 Aug 20…" at bounding box center [524, 258] width 1048 height 516
click at [339, 236] on li "✨ Trial ID Assigned" at bounding box center [358, 235] width 121 height 20
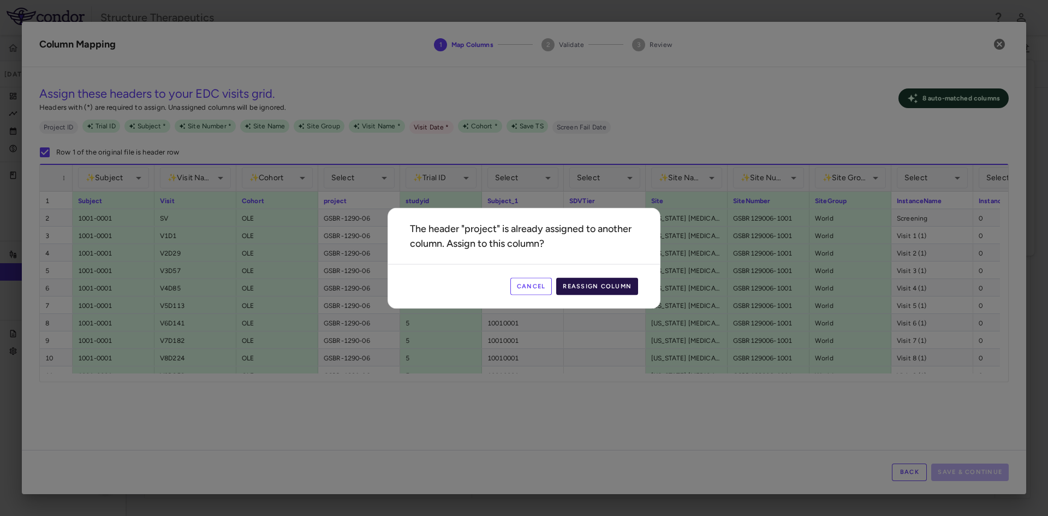
click at [609, 289] on button "Reassign Column" at bounding box center [597, 285] width 82 height 17
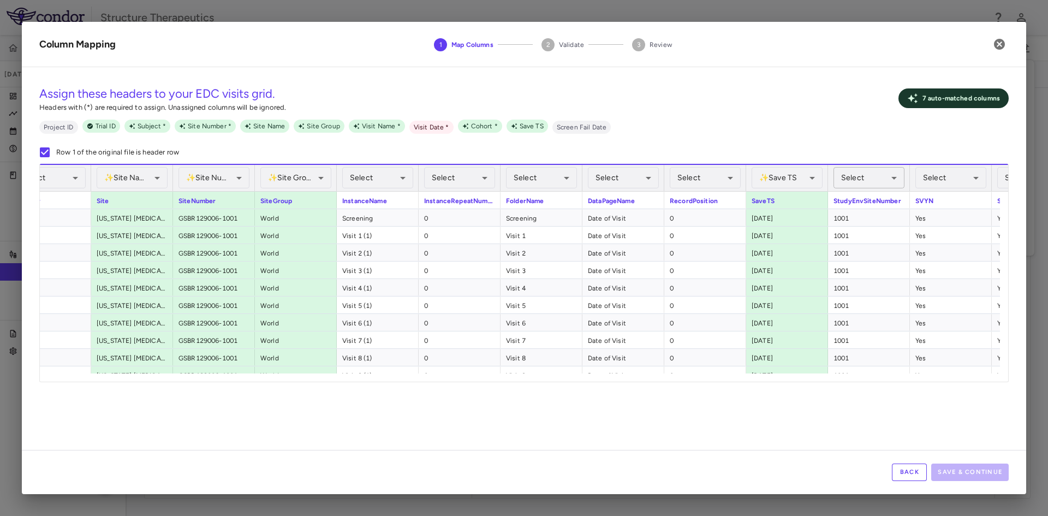
click at [896, 176] on body "Skip to sidebar Skip to main content Structure Therapeutics GSBR-1290-06 Aug 20…" at bounding box center [524, 258] width 1048 height 516
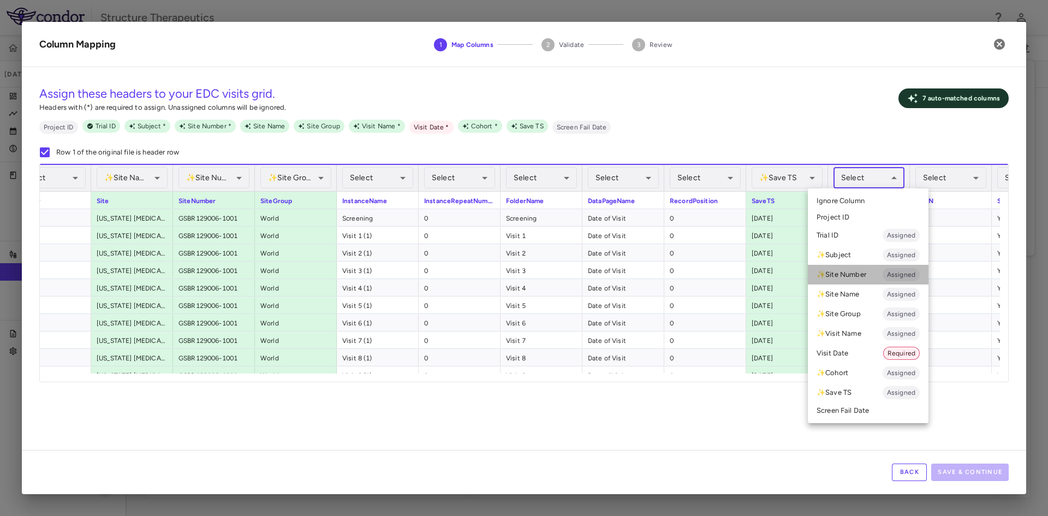
click at [849, 274] on li "✨ Site Number Assigned" at bounding box center [868, 275] width 121 height 20
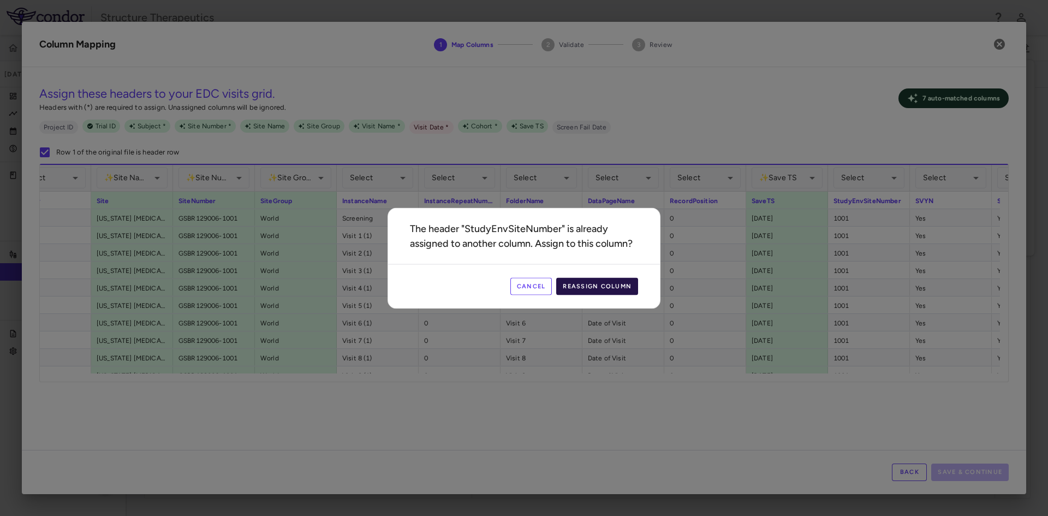
click at [619, 278] on button "Reassign Column" at bounding box center [597, 285] width 82 height 17
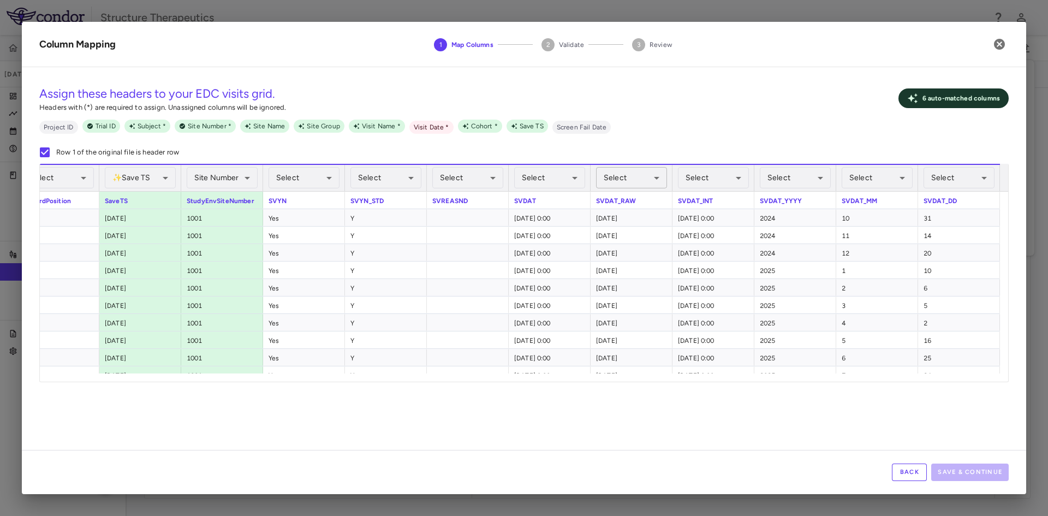
click at [659, 177] on body "Skip to sidebar Skip to main content Structure Therapeutics GSBR-1290-06 Aug 20…" at bounding box center [524, 258] width 1048 height 516
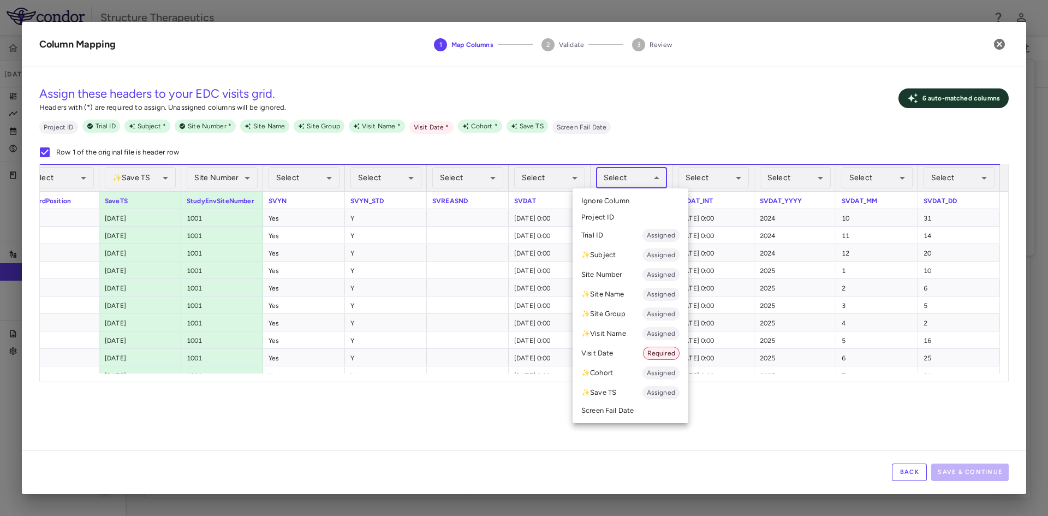
click at [620, 355] on li "Visit Date Required" at bounding box center [630, 353] width 116 height 20
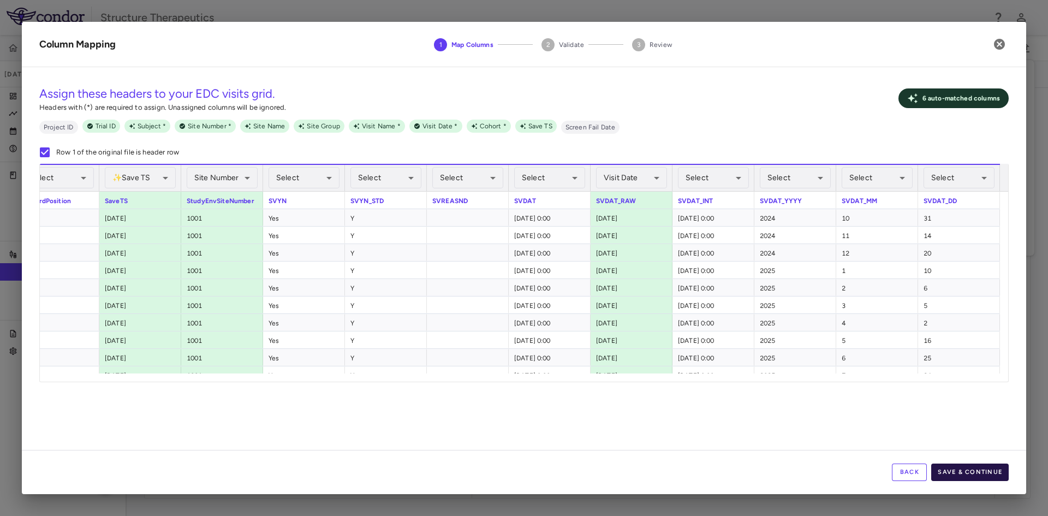
click at [984, 469] on button "Save & Continue" at bounding box center [969, 471] width 77 height 17
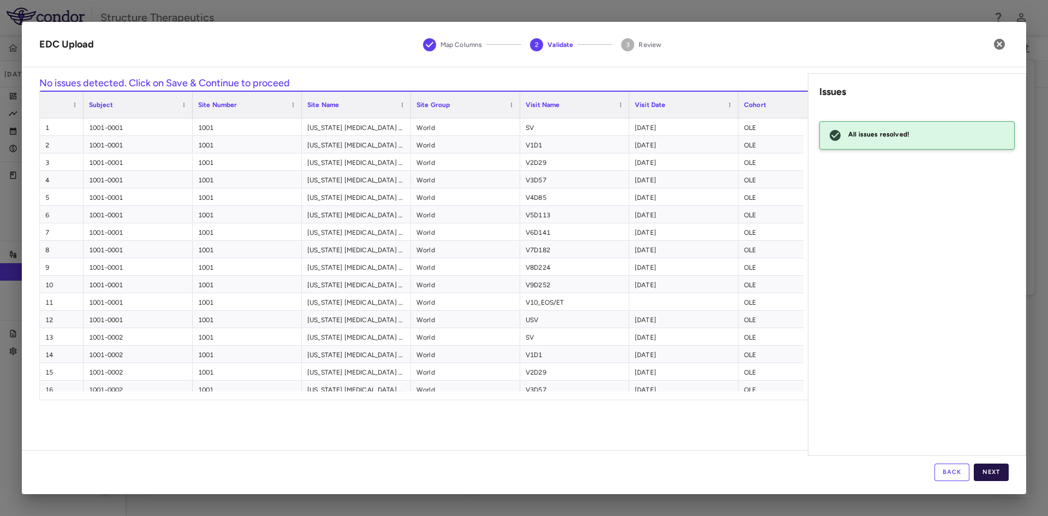
click at [991, 470] on button "Next" at bounding box center [990, 471] width 35 height 17
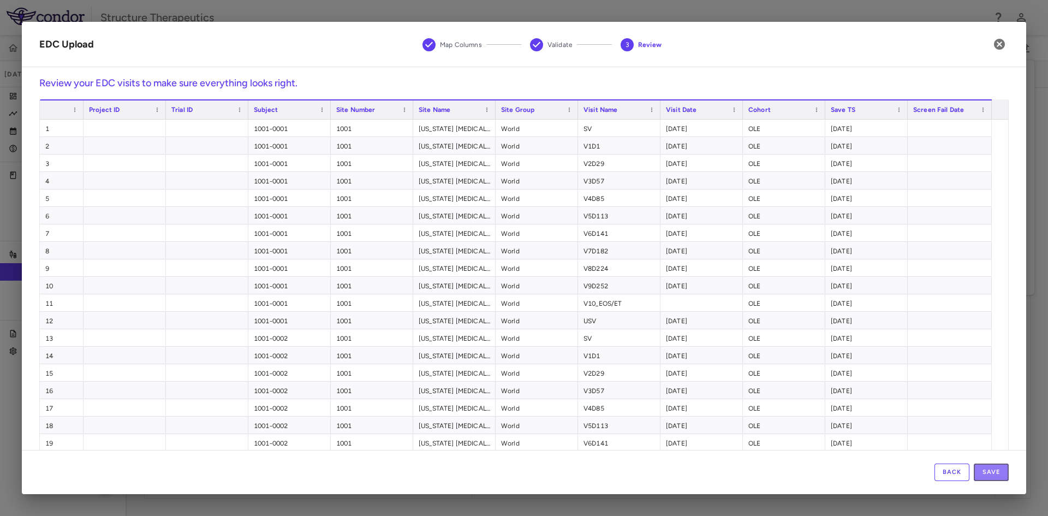
click at [991, 470] on button "Save" at bounding box center [990, 471] width 35 height 17
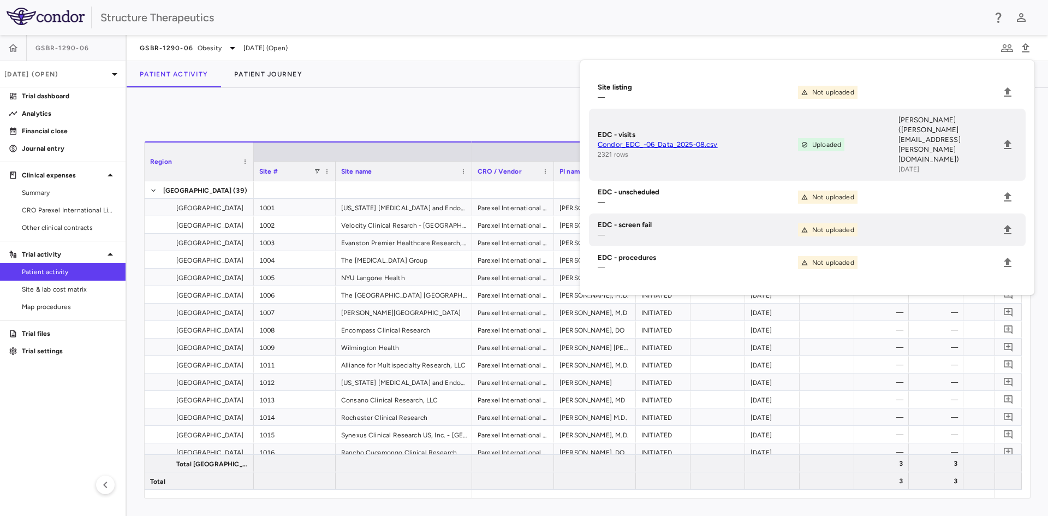
click at [345, 118] on div "0" at bounding box center [587, 118] width 886 height 27
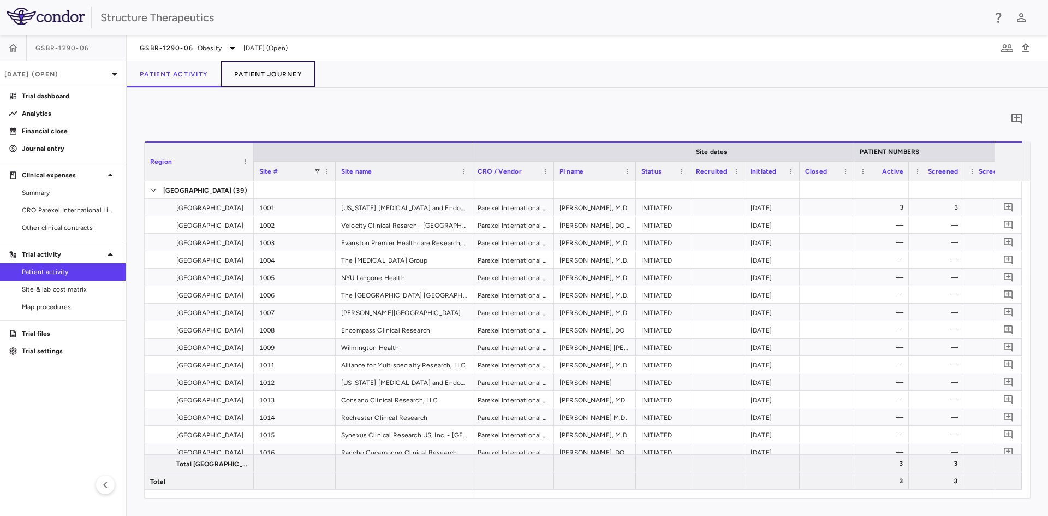
click at [249, 71] on button "Patient Journey" at bounding box center [268, 74] width 94 height 26
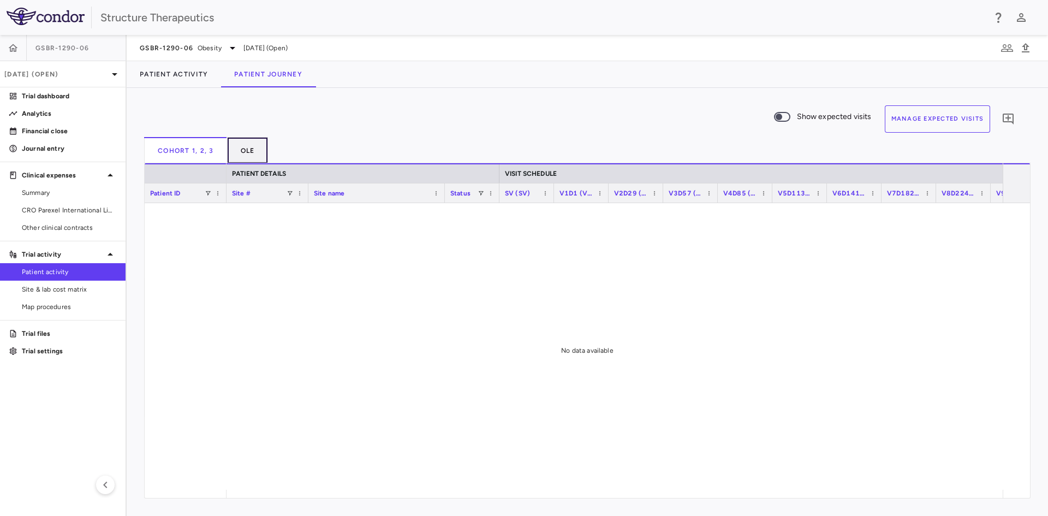
click at [244, 147] on button "OLE" at bounding box center [248, 150] width 41 height 26
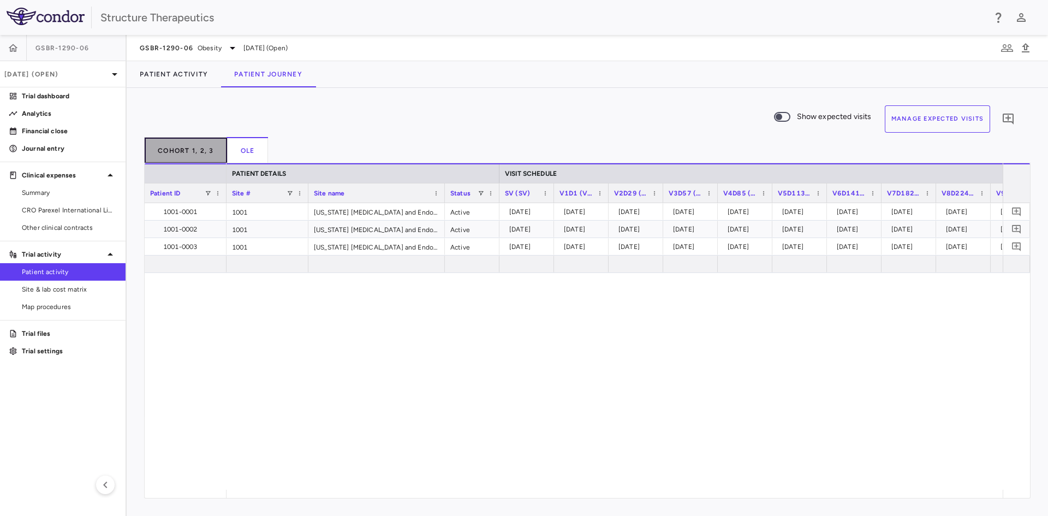
click at [220, 156] on button "Cohort 1, 2, 3" at bounding box center [185, 150] width 83 height 26
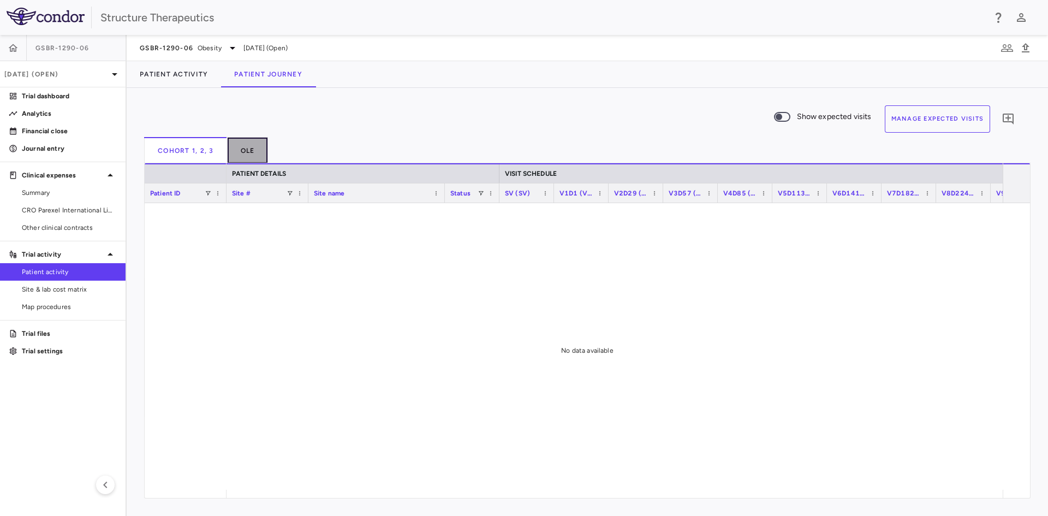
click at [265, 156] on button "OLE" at bounding box center [248, 150] width 41 height 26
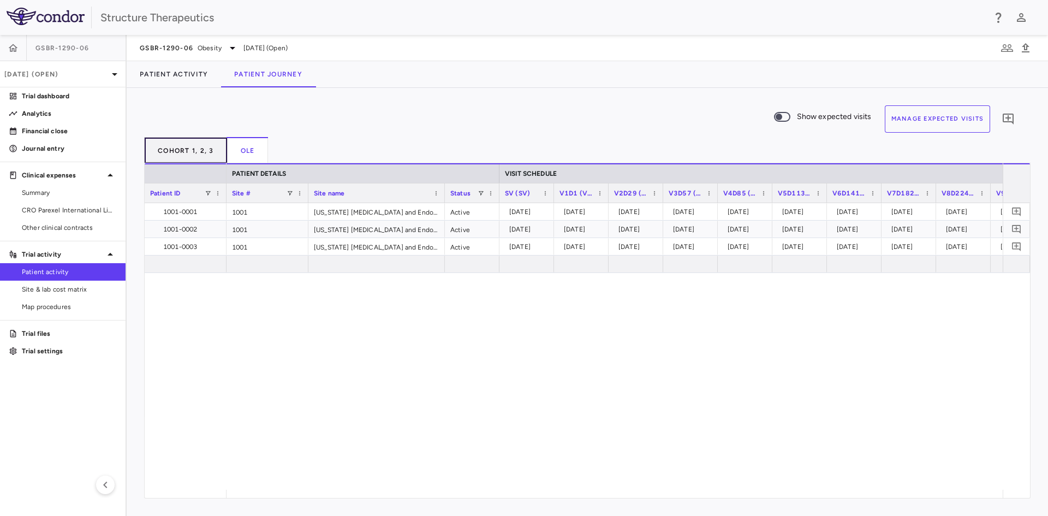
click at [195, 149] on button "Cohort 1, 2, 3" at bounding box center [185, 150] width 83 height 26
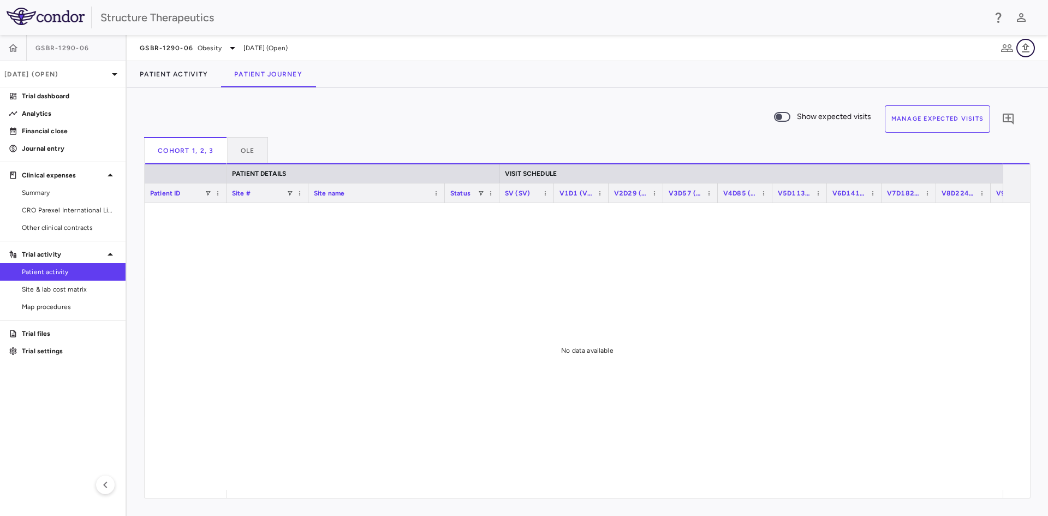
click at [1024, 51] on icon "button" at bounding box center [1025, 47] width 8 height 9
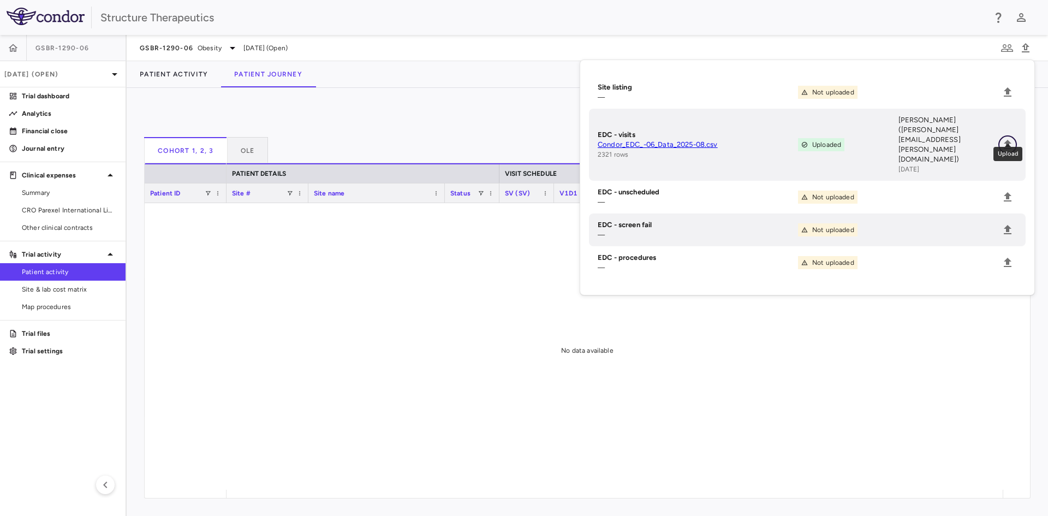
click at [1006, 140] on icon "Upload" at bounding box center [1007, 144] width 8 height 9
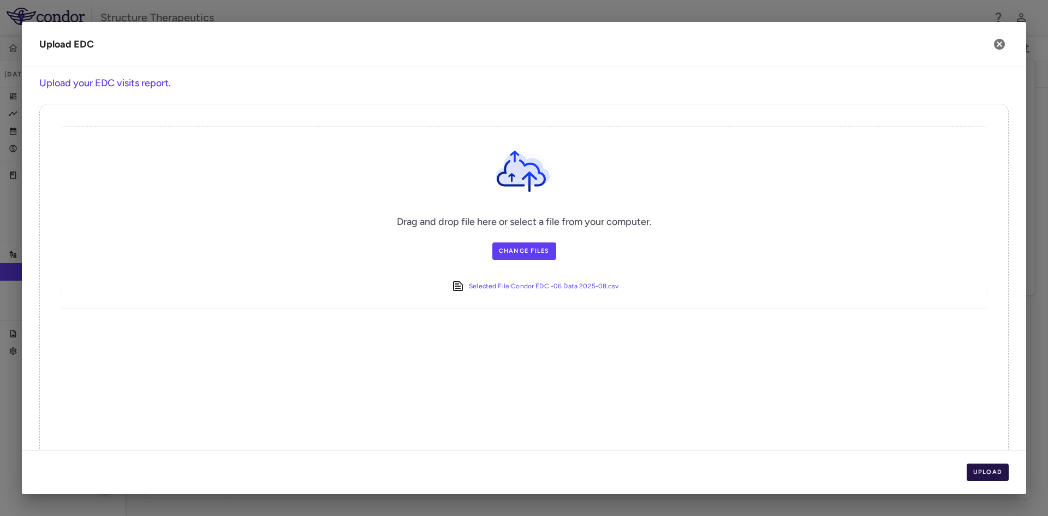
click at [999, 471] on button "Upload" at bounding box center [987, 471] width 43 height 17
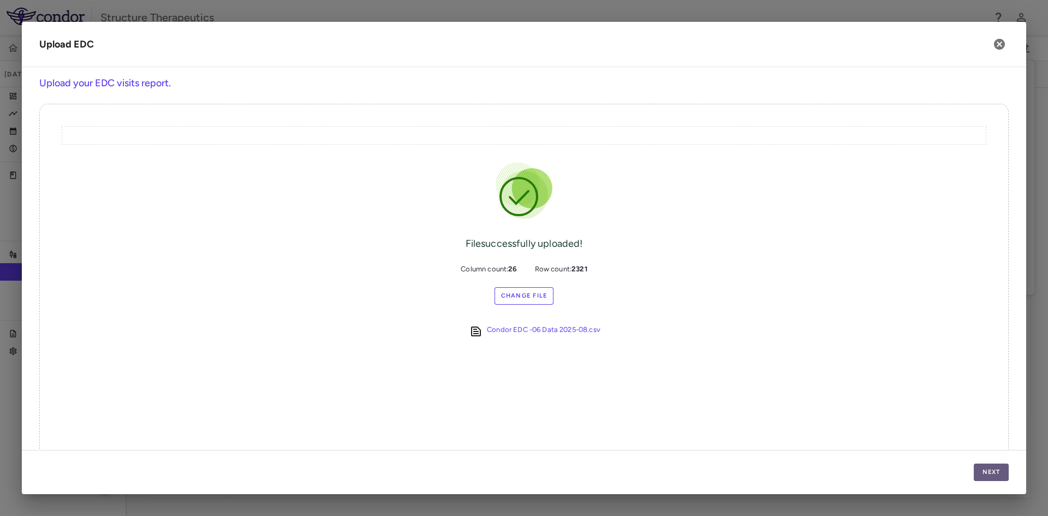
click at [986, 470] on button "Next" at bounding box center [990, 471] width 35 height 17
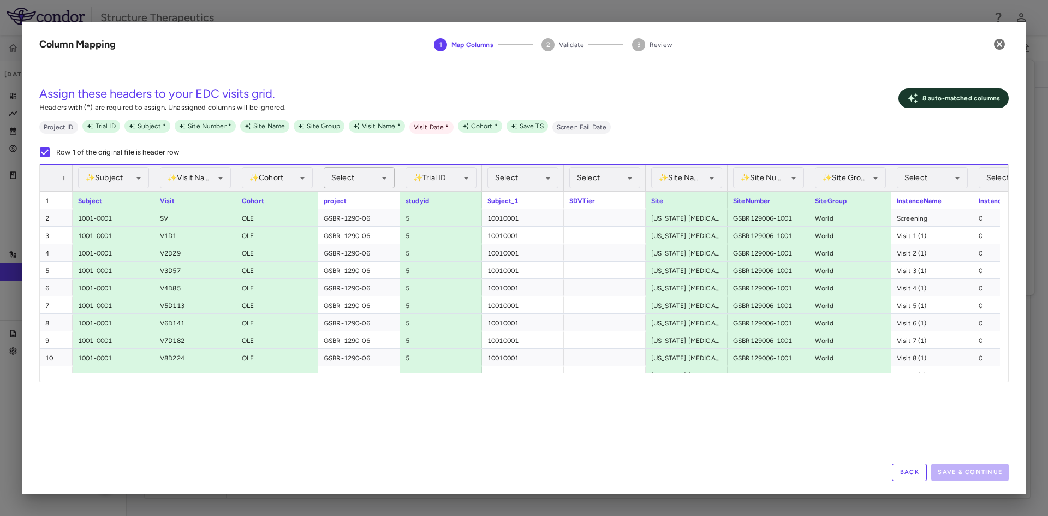
click at [390, 182] on body "Skip to sidebar Skip to main content Structure Therapeutics GSBR-1290-[DATE] (O…" at bounding box center [524, 258] width 1048 height 516
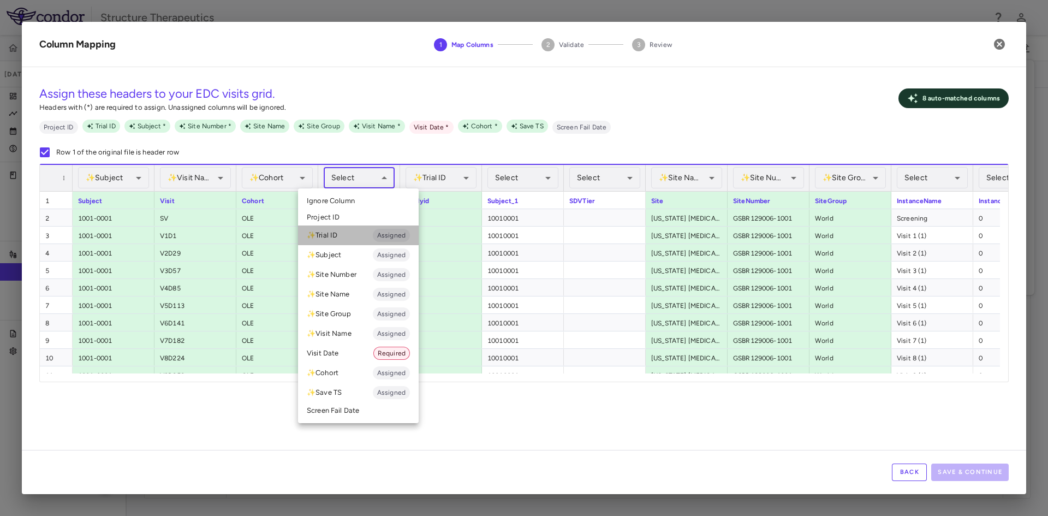
click at [334, 238] on li "✨ Trial ID Assigned" at bounding box center [358, 235] width 121 height 20
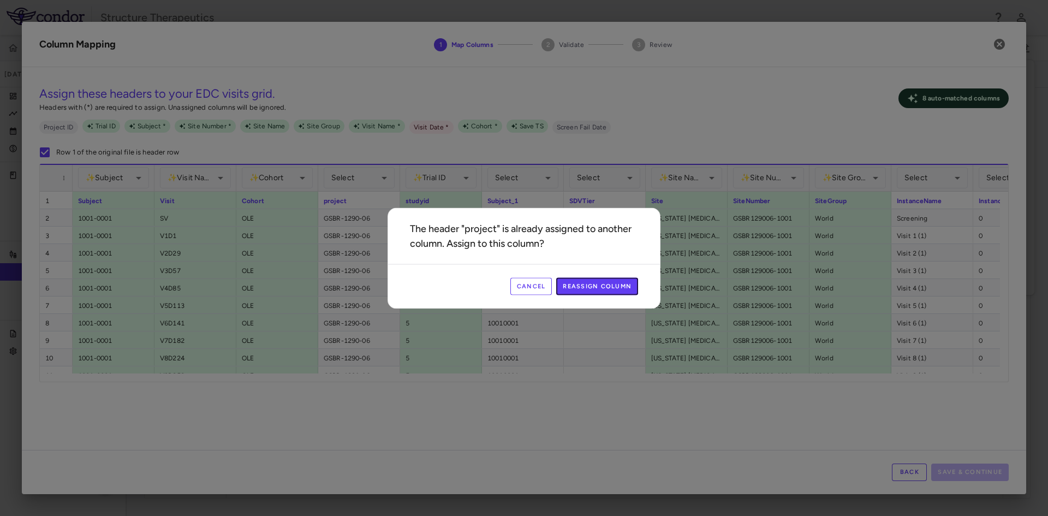
click at [581, 290] on button "Reassign Column" at bounding box center [597, 285] width 82 height 17
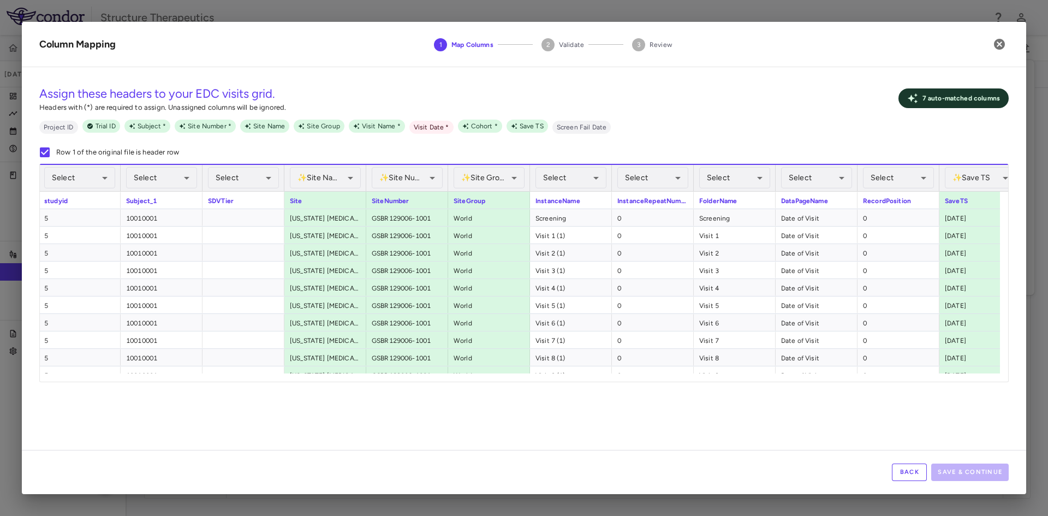
scroll to position [0, 409]
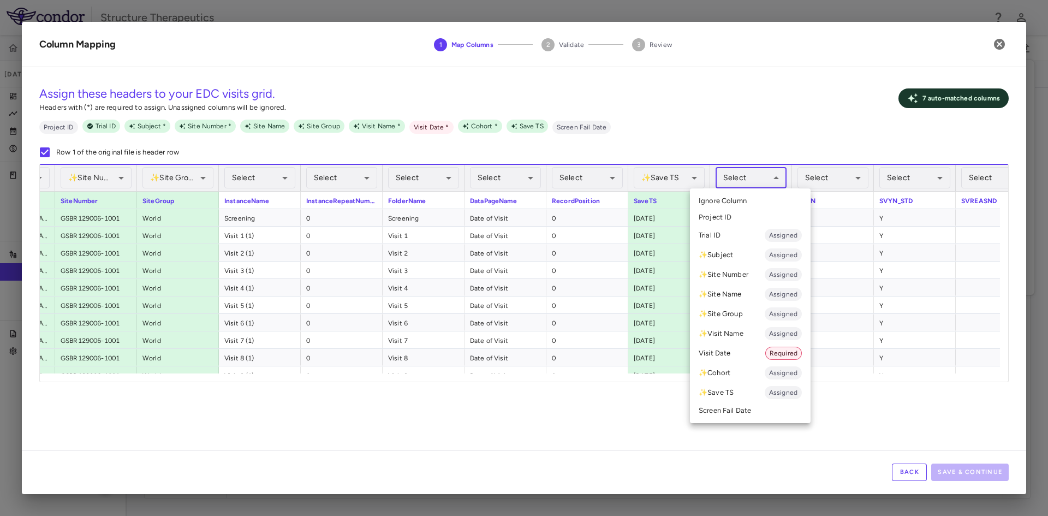
click at [770, 177] on body "Skip to sidebar Skip to main content Structure Therapeutics GSBR-1290-[DATE] (O…" at bounding box center [524, 258] width 1048 height 516
click at [736, 274] on li "✨ Site Number Assigned" at bounding box center [750, 275] width 121 height 20
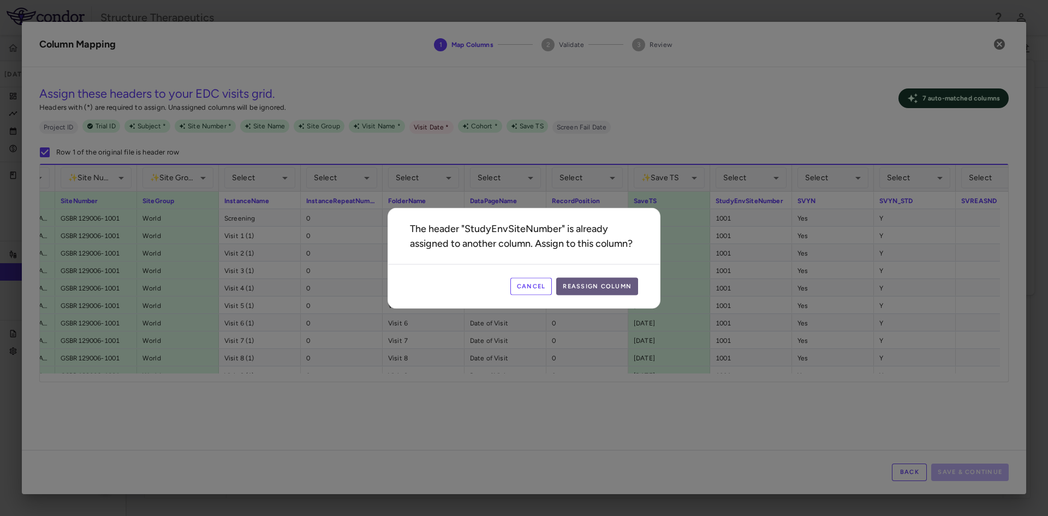
click at [601, 291] on button "Reassign Column" at bounding box center [597, 285] width 82 height 17
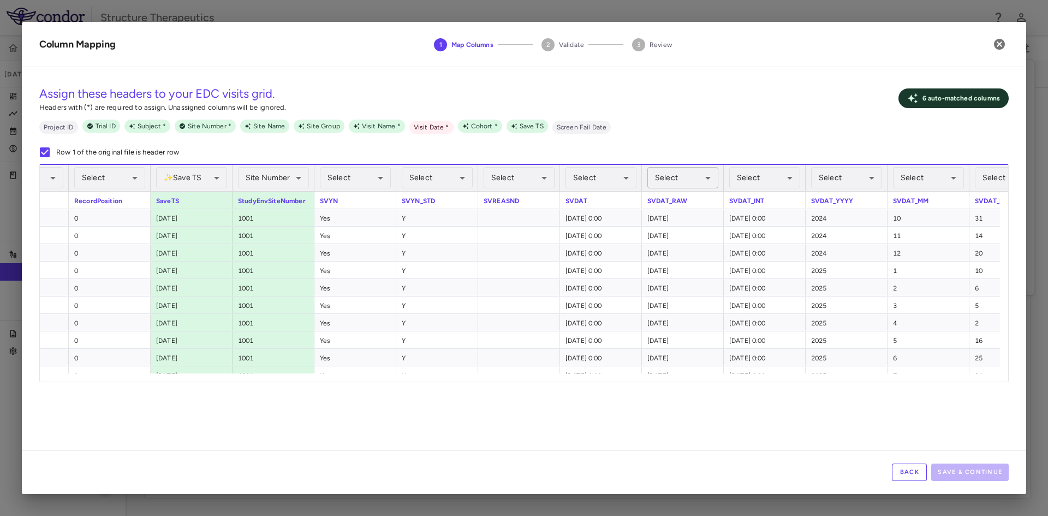
click at [709, 179] on body "Skip to sidebar Skip to main content Structure Therapeutics GSBR-1290-[DATE] (O…" at bounding box center [524, 258] width 1048 height 516
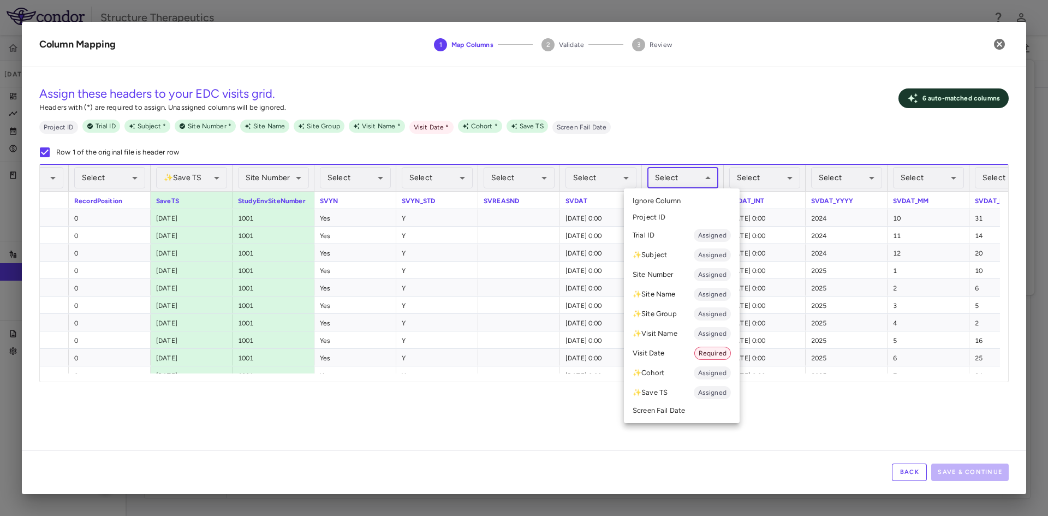
click at [657, 354] on li "Visit Date Required" at bounding box center [682, 353] width 116 height 20
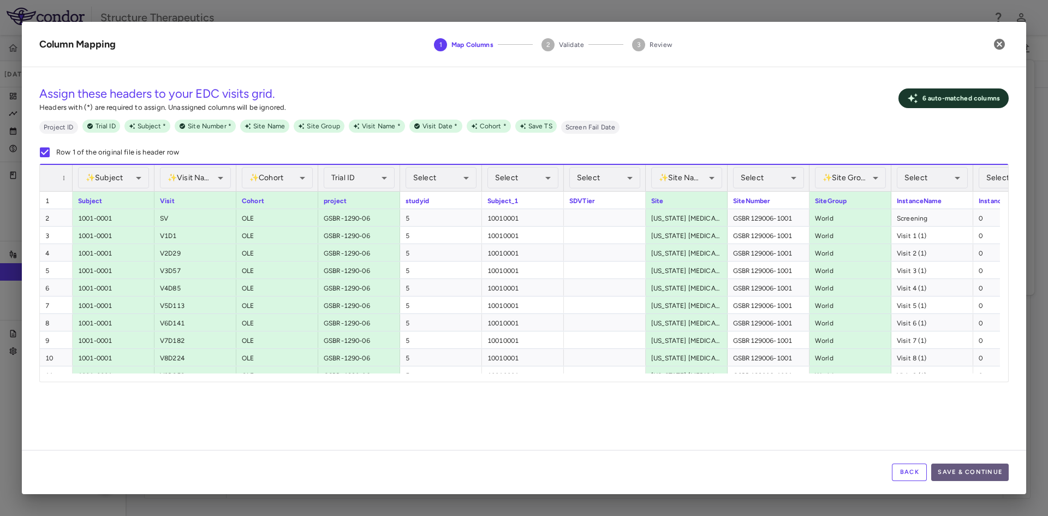
click at [968, 471] on button "Save & Continue" at bounding box center [969, 471] width 77 height 17
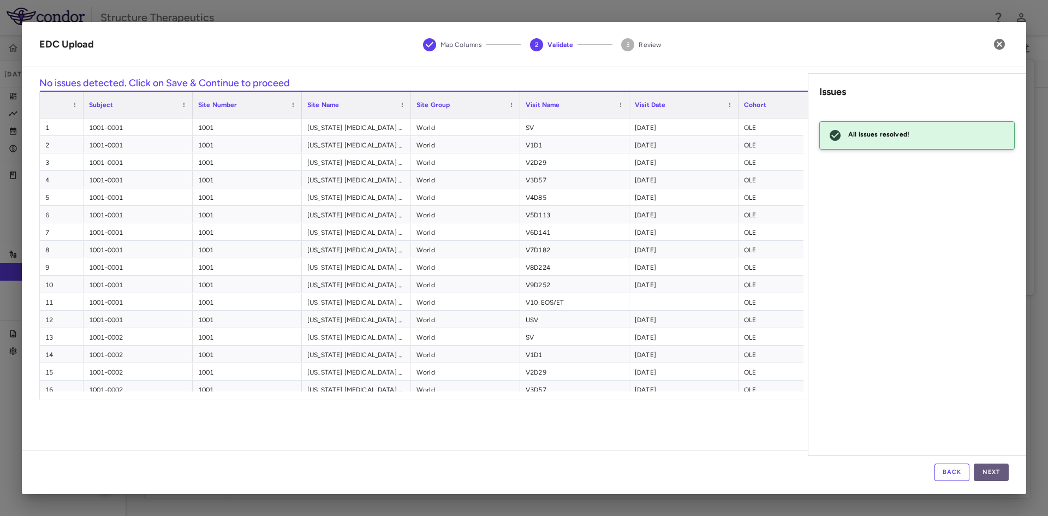
click at [989, 473] on button "Next" at bounding box center [990, 471] width 35 height 17
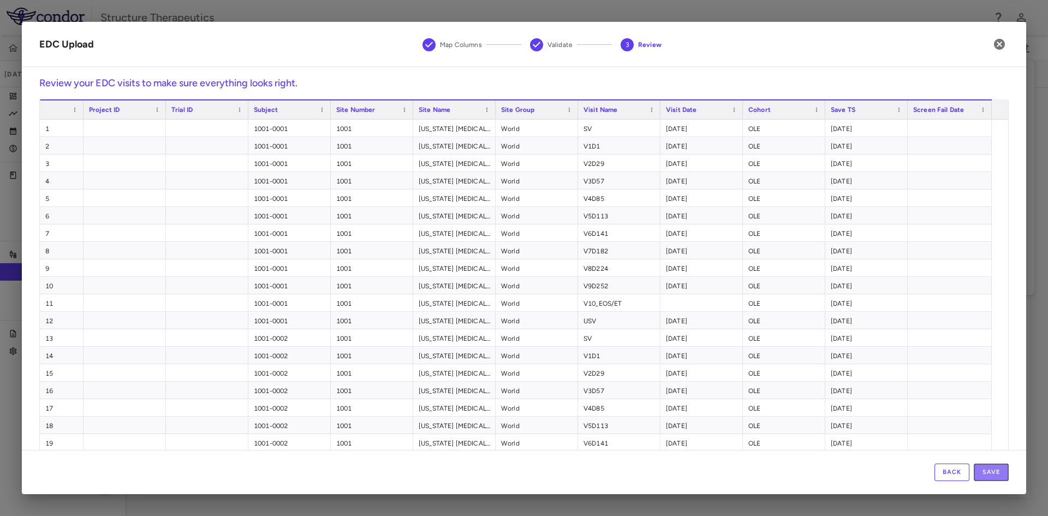
click at [989, 473] on button "Save" at bounding box center [990, 471] width 35 height 17
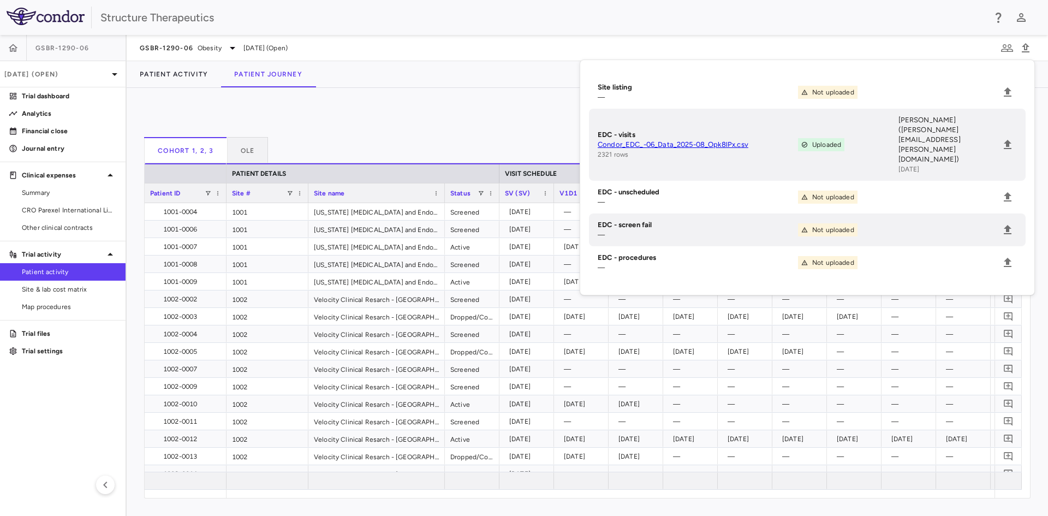
click at [366, 84] on div "Patient Activity Patient Journey" at bounding box center [587, 74] width 921 height 26
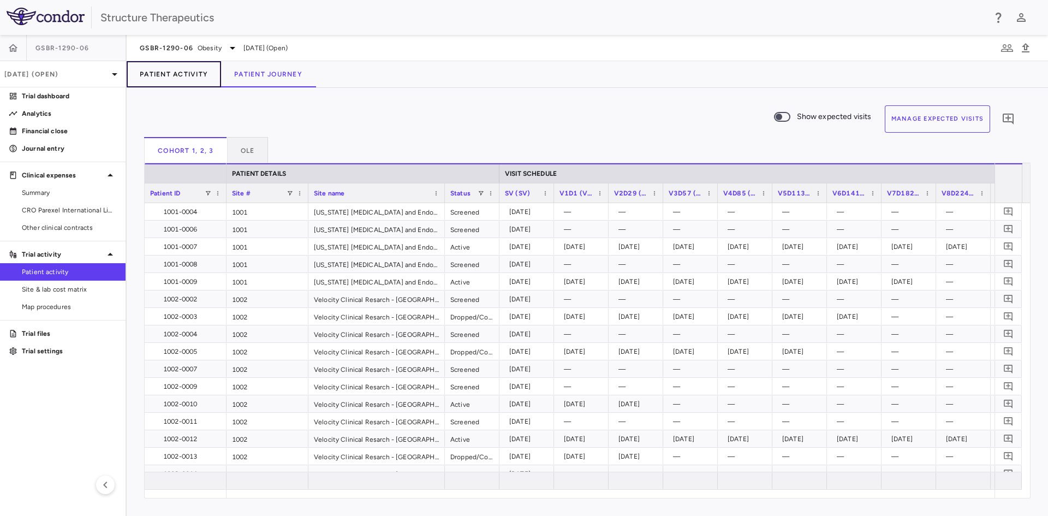
click at [192, 75] on button "Patient Activity" at bounding box center [174, 74] width 94 height 26
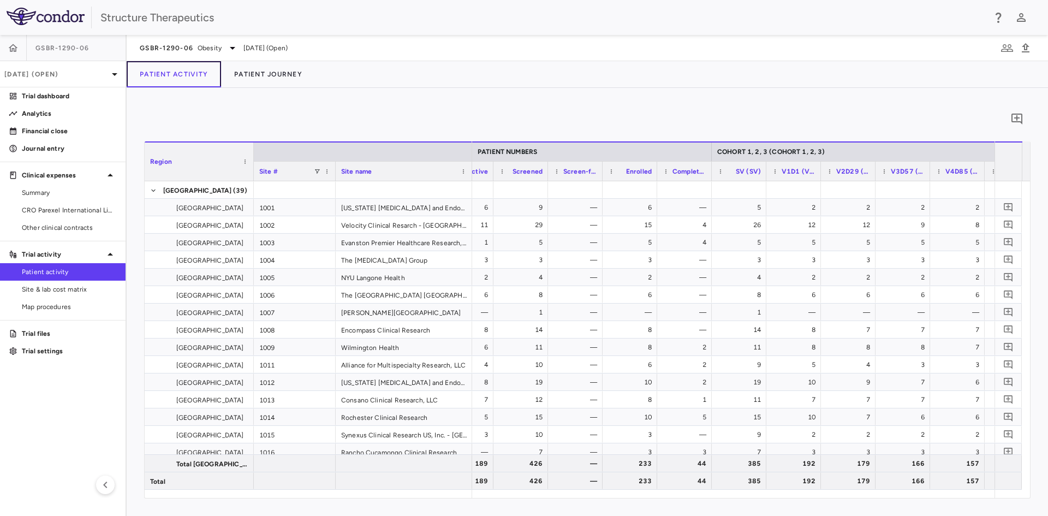
scroll to position [0, 586]
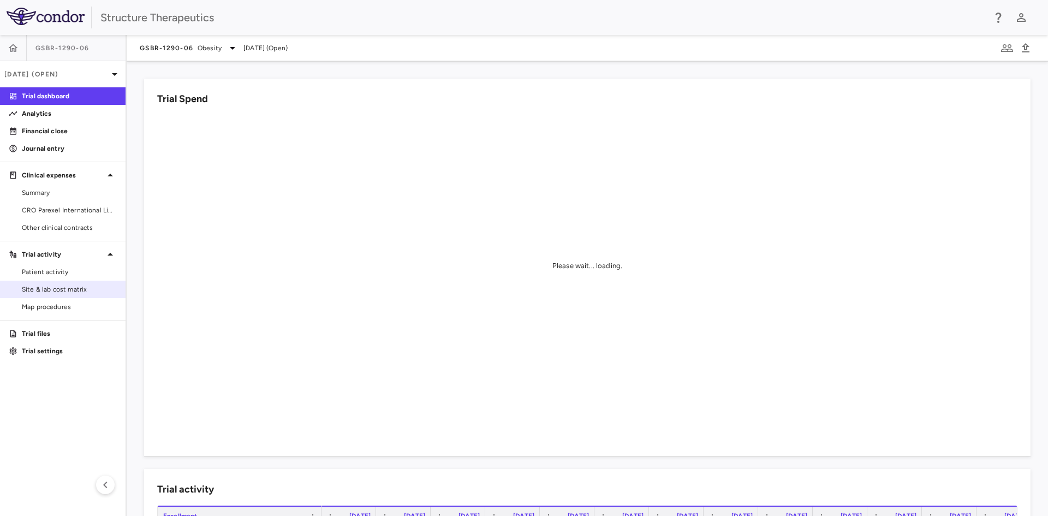
drag, startPoint x: 80, startPoint y: 276, endPoint x: 124, endPoint y: 285, distance: 45.2
click at [80, 276] on span "Patient activity" at bounding box center [69, 272] width 95 height 10
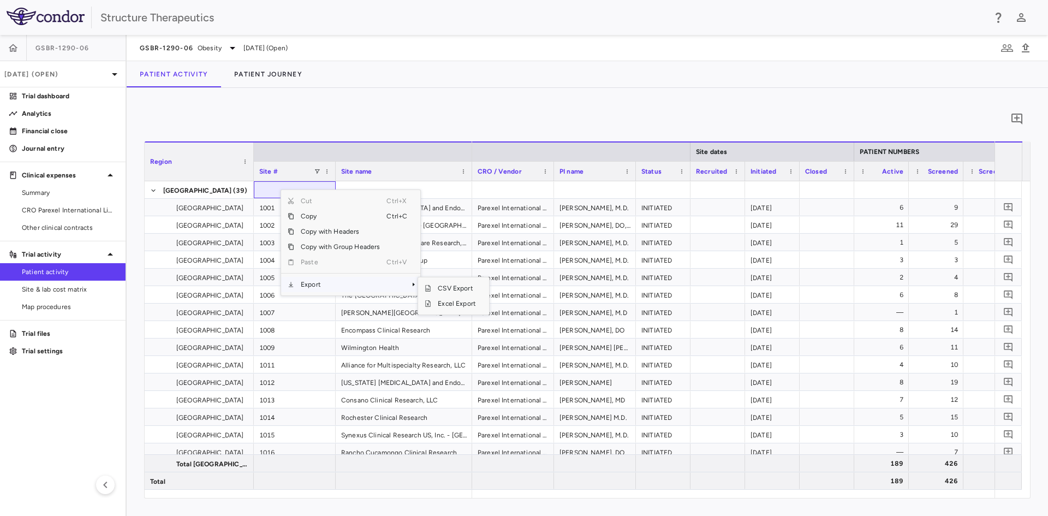
click at [324, 284] on span "Export" at bounding box center [340, 284] width 92 height 15
click at [446, 301] on span "Excel Export" at bounding box center [456, 303] width 51 height 15
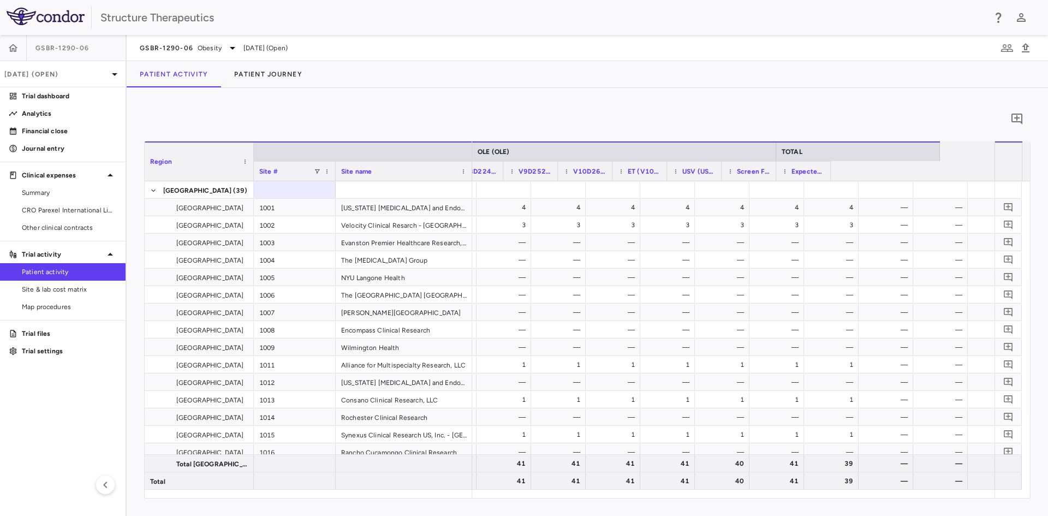
scroll to position [0, 1824]
